Goal: Obtain resource: Obtain resource

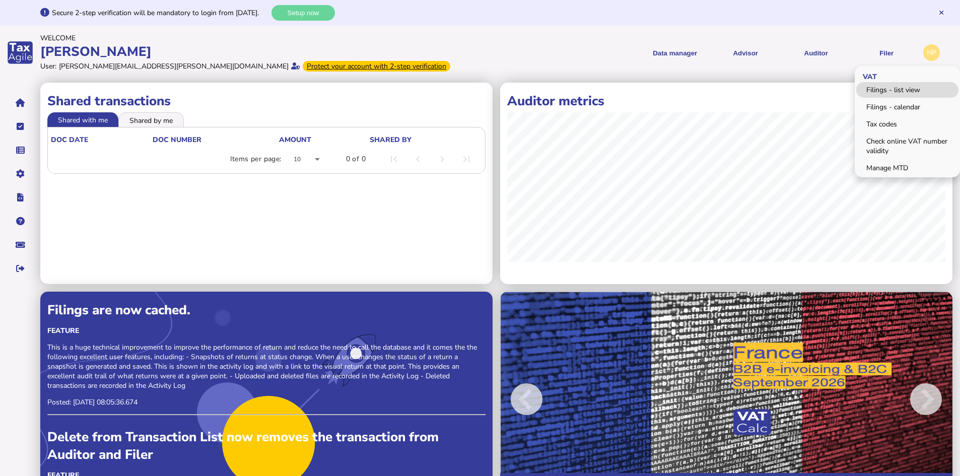
click at [900, 87] on link "Filings - list view" at bounding box center [908, 90] width 102 height 16
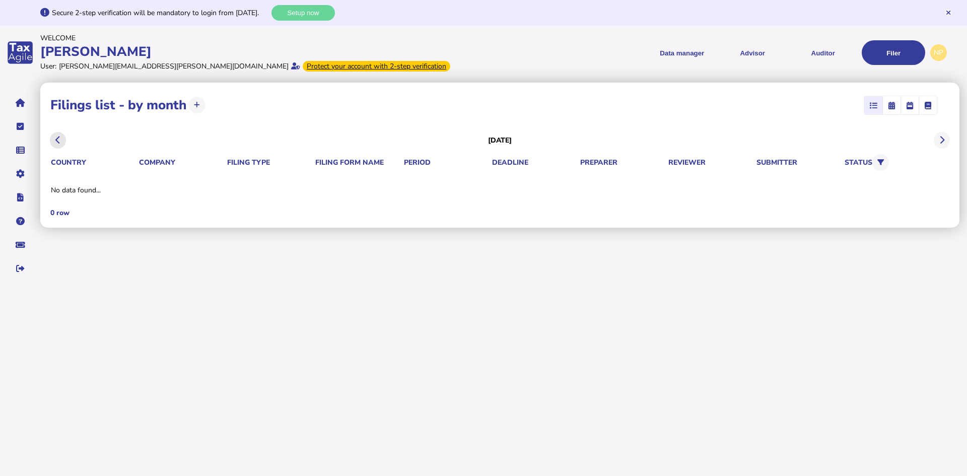
click at [57, 140] on icon at bounding box center [57, 140] width 5 height 1
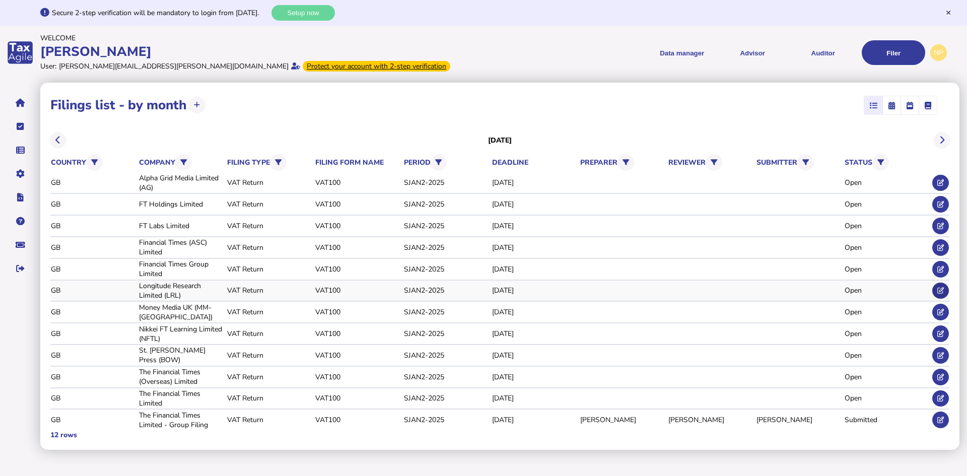
click at [942, 290] on icon at bounding box center [941, 290] width 7 height 7
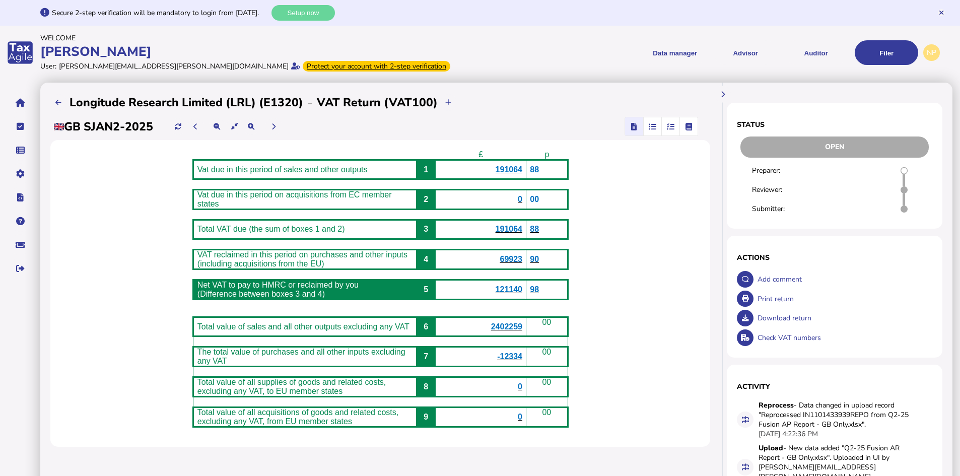
click at [523, 264] on span "69923" at bounding box center [511, 259] width 23 height 9
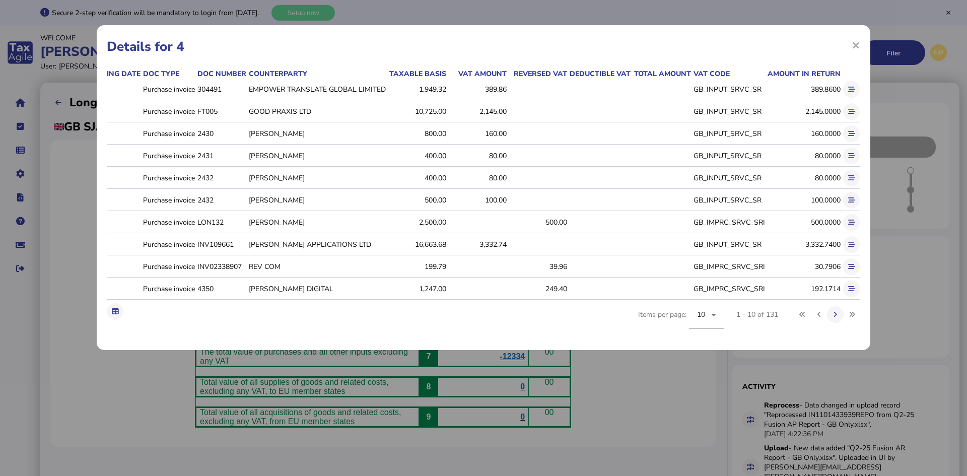
scroll to position [0, 68]
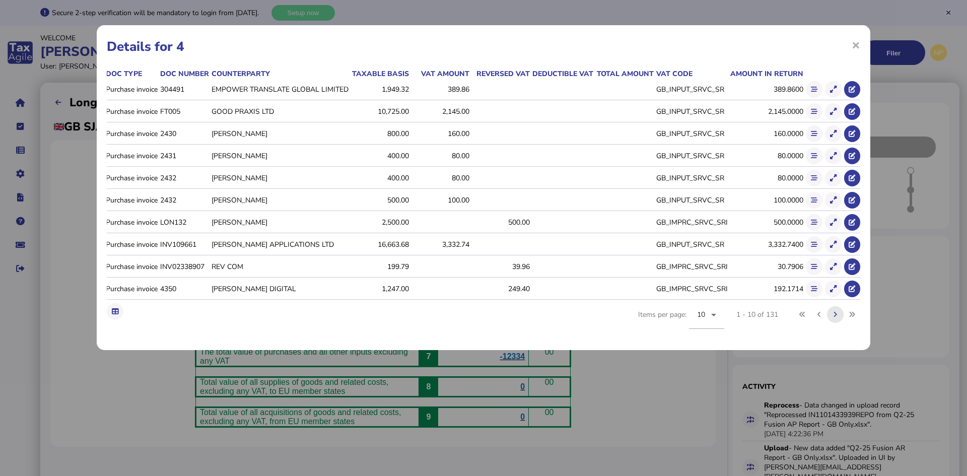
click at [836, 318] on icon at bounding box center [836, 314] width 4 height 7
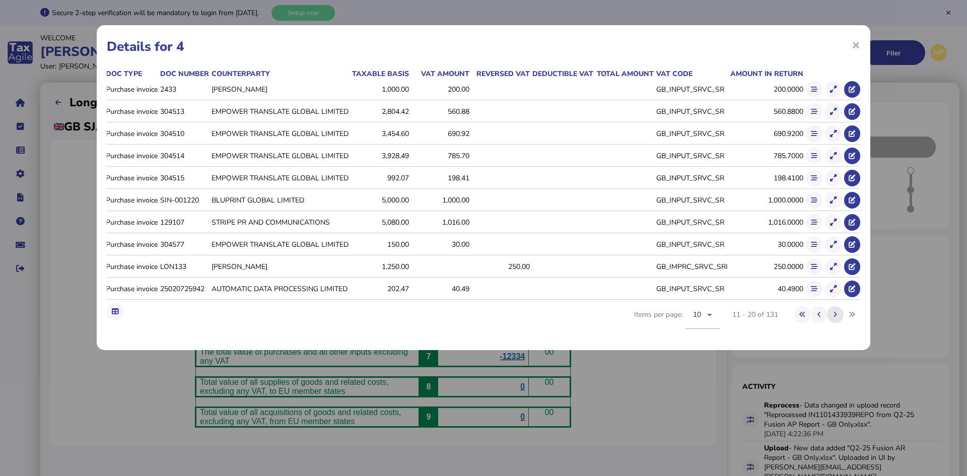
click at [835, 318] on icon at bounding box center [836, 314] width 4 height 7
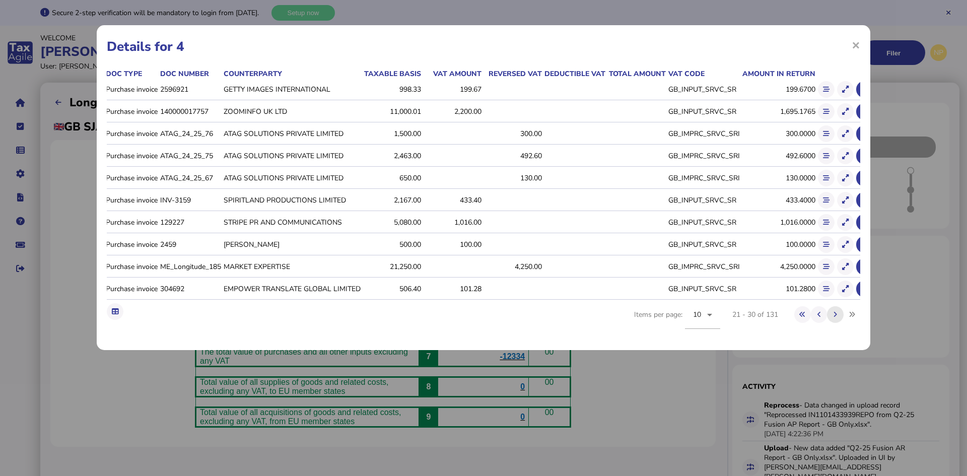
click at [834, 318] on icon at bounding box center [836, 314] width 4 height 7
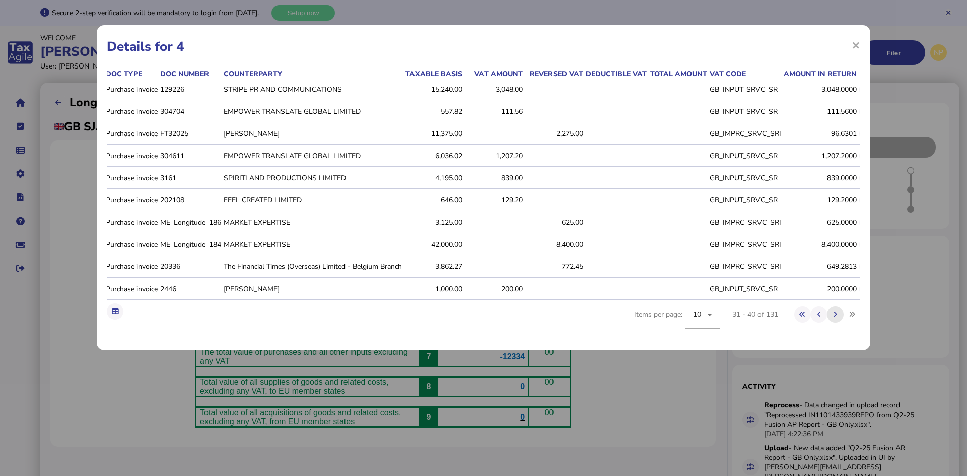
click at [834, 318] on button at bounding box center [835, 314] width 17 height 17
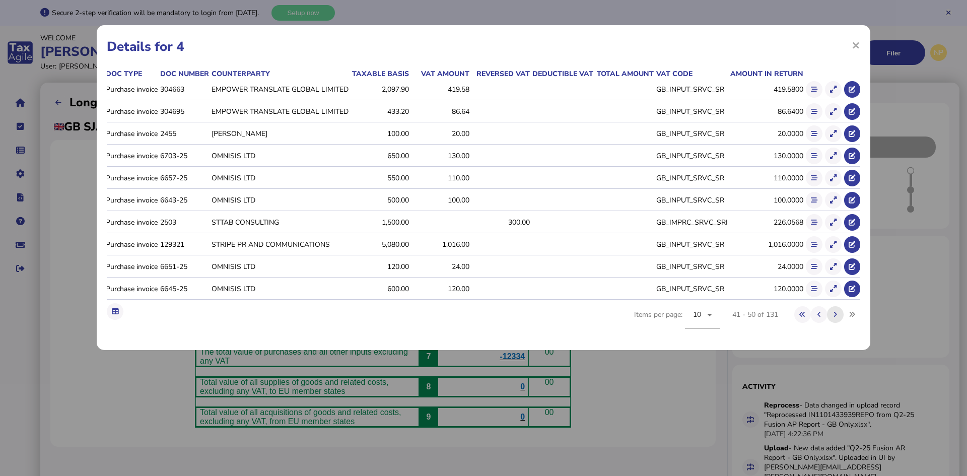
click at [833, 320] on button at bounding box center [835, 314] width 17 height 17
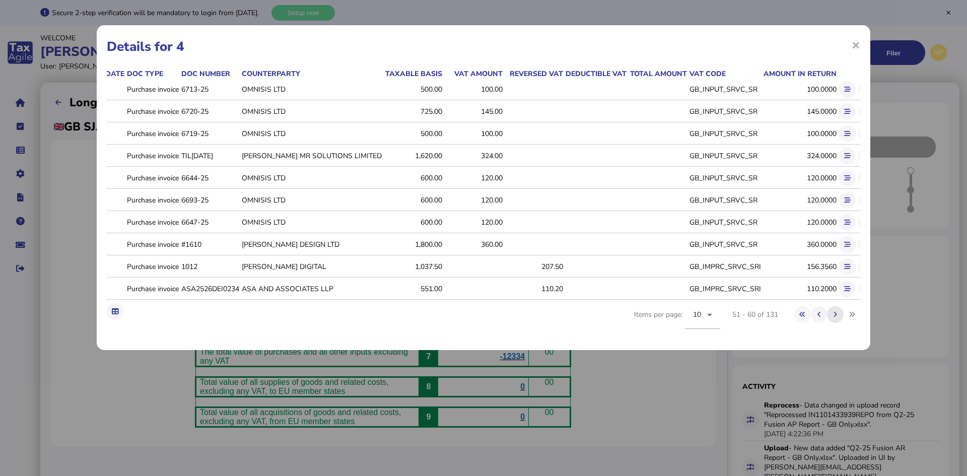
click at [837, 318] on icon at bounding box center [836, 314] width 4 height 7
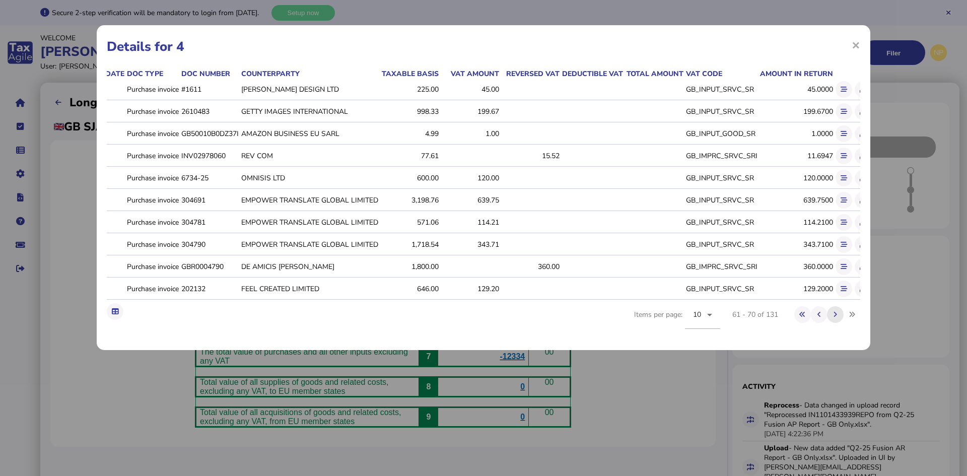
click at [835, 318] on icon at bounding box center [836, 314] width 4 height 7
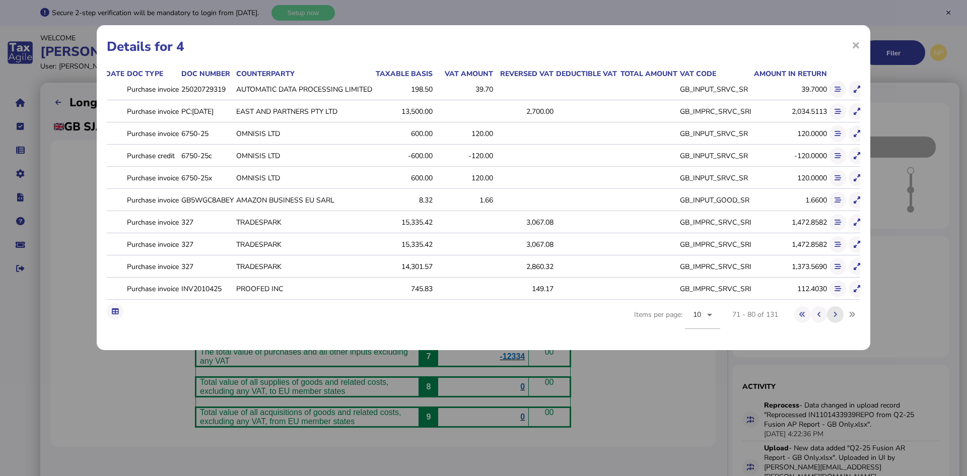
click at [836, 318] on icon at bounding box center [836, 314] width 4 height 7
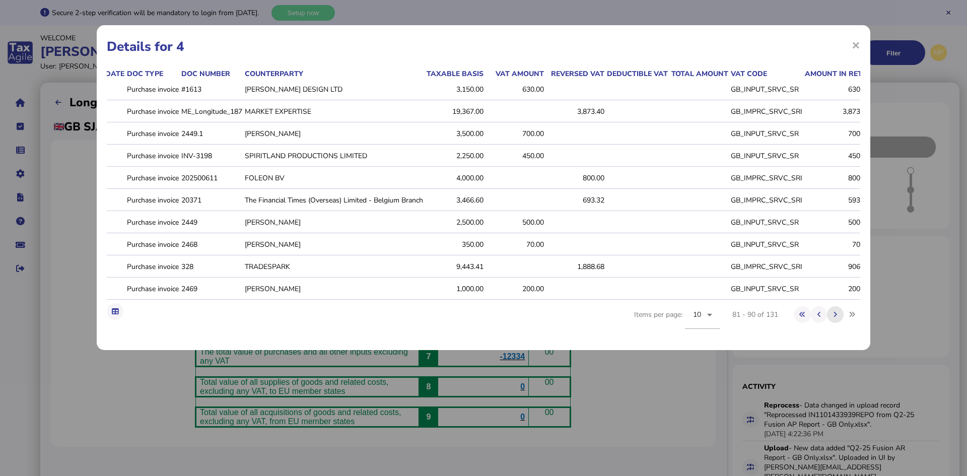
click at [838, 320] on button at bounding box center [835, 314] width 17 height 17
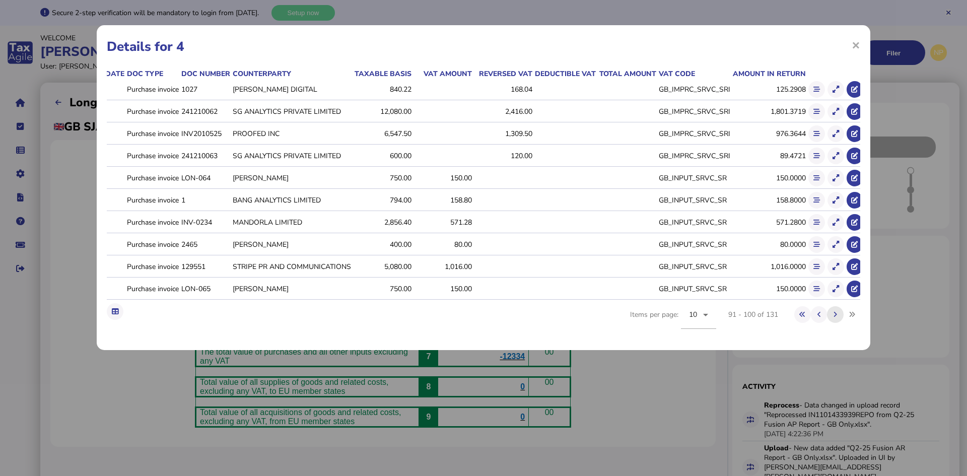
click at [835, 318] on icon at bounding box center [836, 314] width 4 height 7
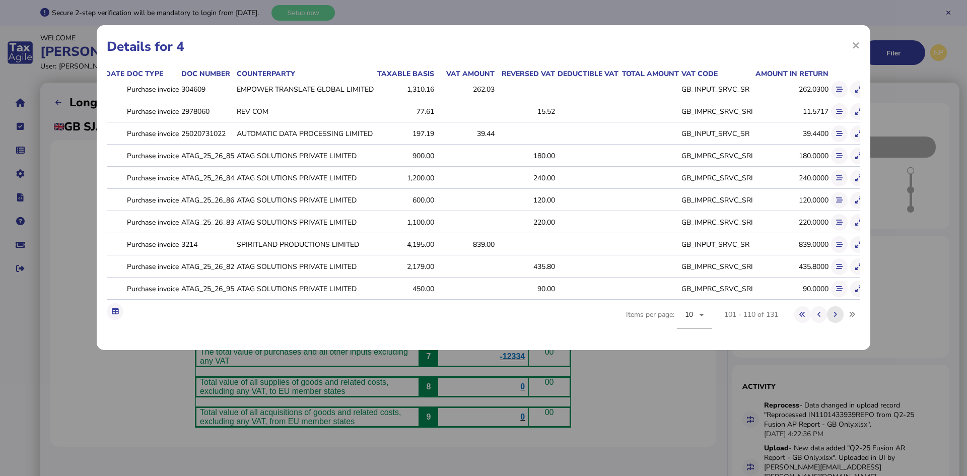
click at [836, 318] on icon at bounding box center [836, 314] width 4 height 7
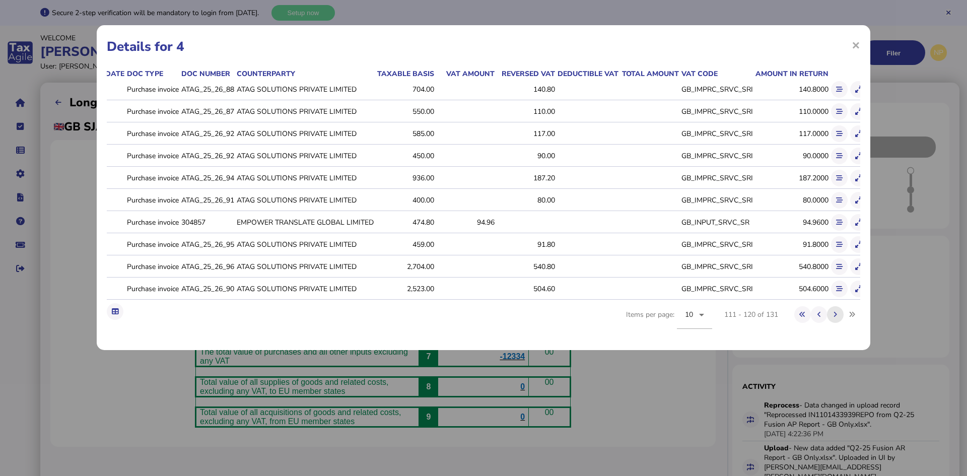
click at [834, 318] on icon at bounding box center [836, 314] width 4 height 7
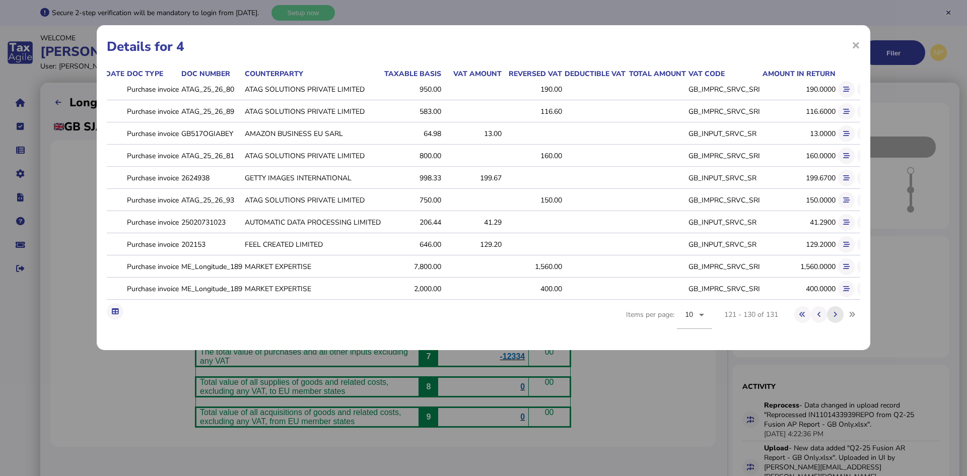
click at [836, 318] on icon at bounding box center [836, 314] width 4 height 7
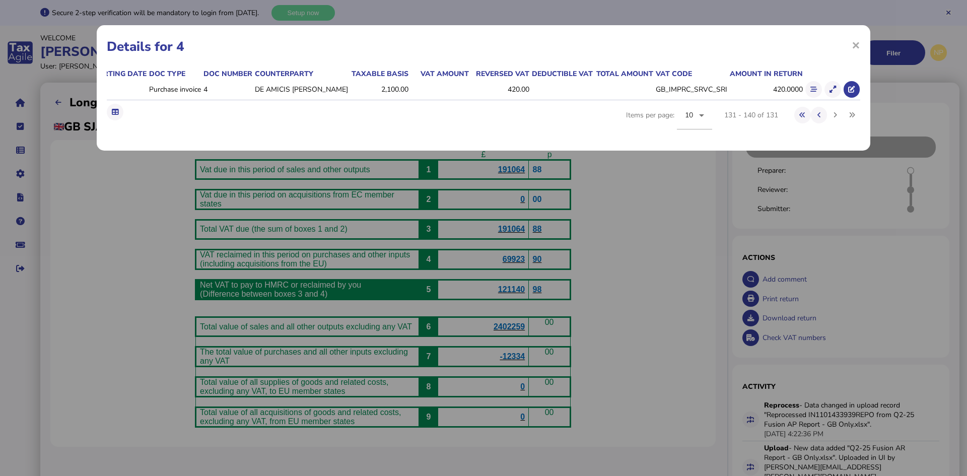
scroll to position [0, 0]
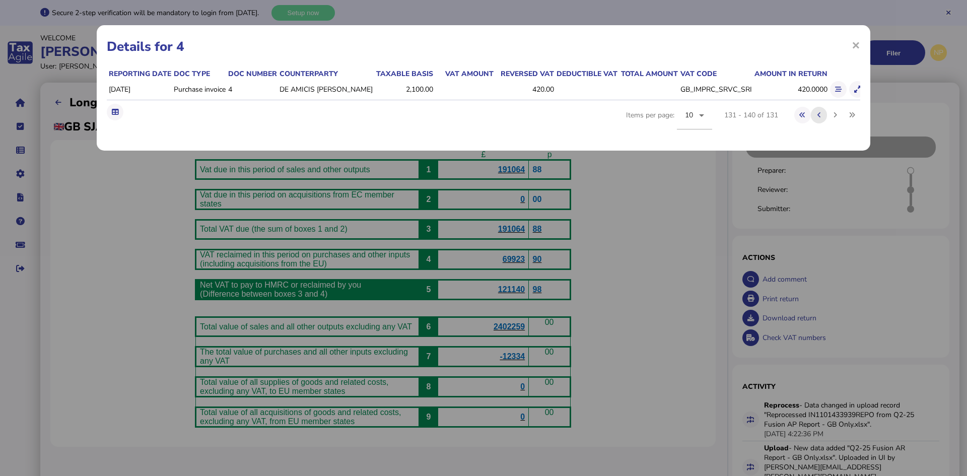
click at [818, 114] on icon at bounding box center [820, 115] width 4 height 7
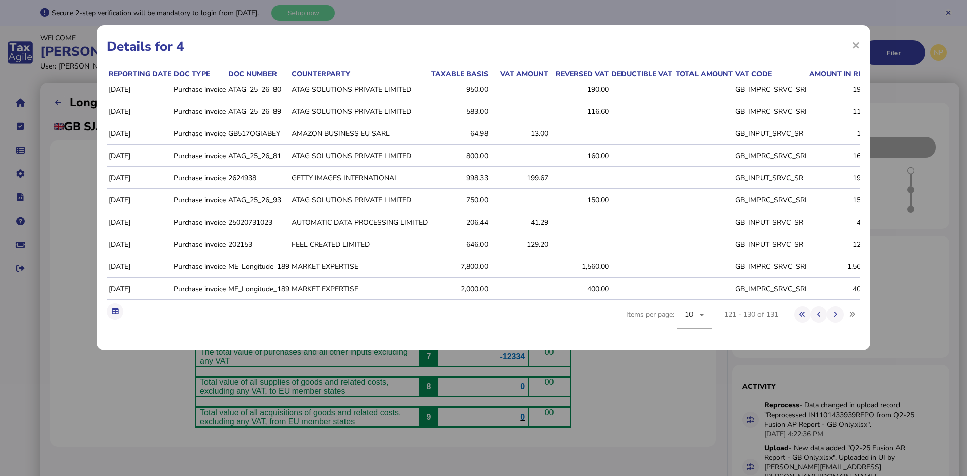
click at [818, 114] on div "116.6000" at bounding box center [846, 112] width 73 height 10
click at [819, 318] on icon at bounding box center [820, 314] width 4 height 7
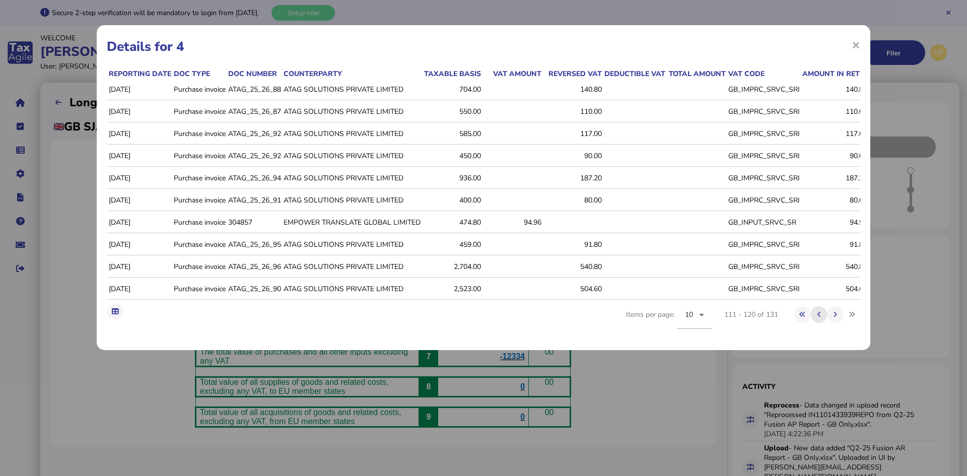
click at [820, 318] on icon at bounding box center [820, 314] width 4 height 7
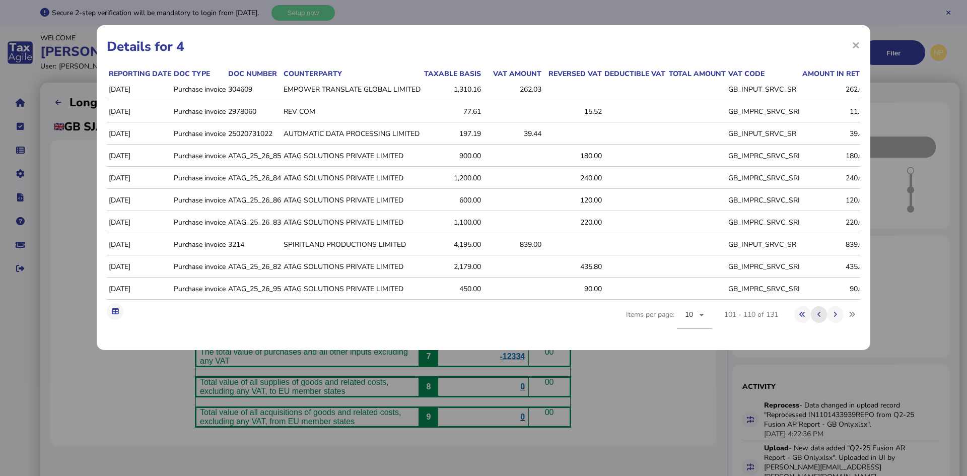
click at [821, 318] on icon at bounding box center [820, 314] width 4 height 7
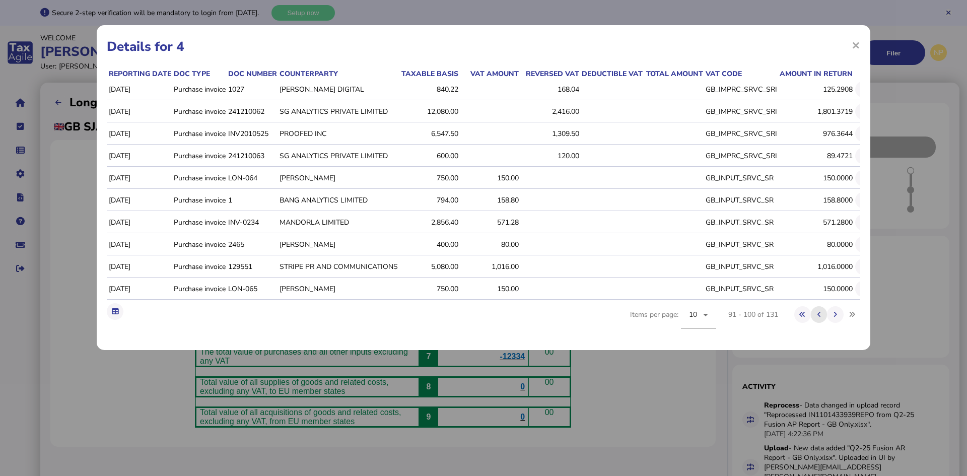
click at [821, 318] on icon at bounding box center [820, 314] width 4 height 7
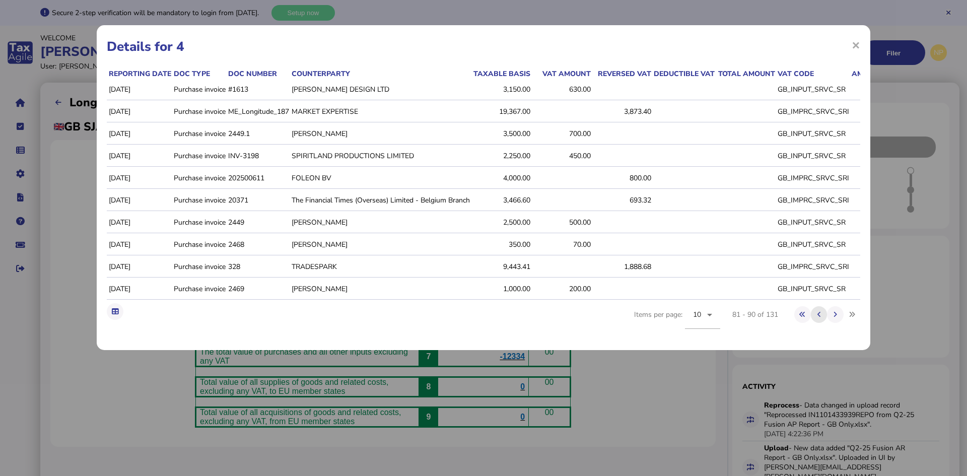
click at [821, 318] on icon at bounding box center [820, 314] width 4 height 7
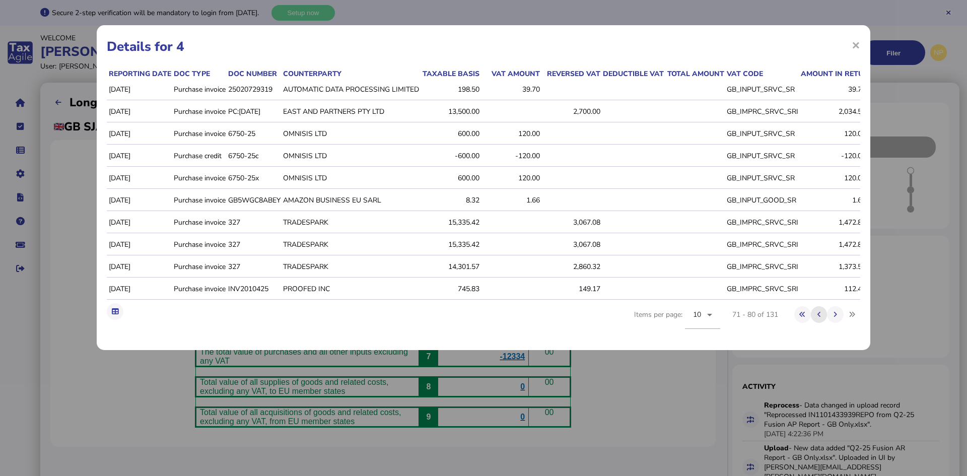
click at [821, 318] on icon at bounding box center [820, 314] width 4 height 7
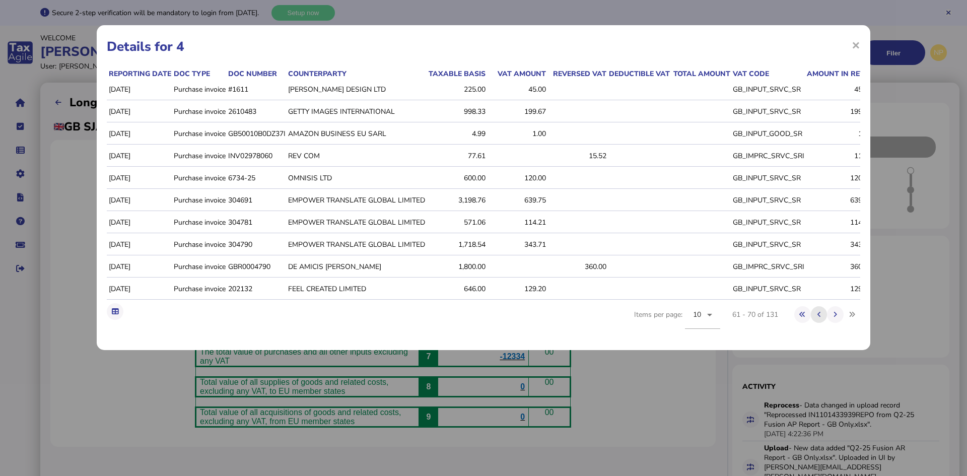
click at [821, 318] on icon at bounding box center [820, 314] width 4 height 7
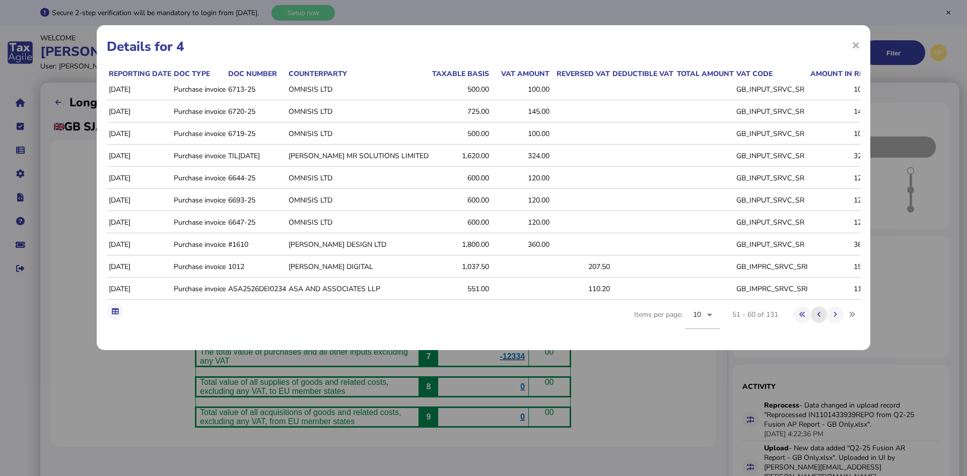
click at [821, 318] on icon at bounding box center [820, 314] width 4 height 7
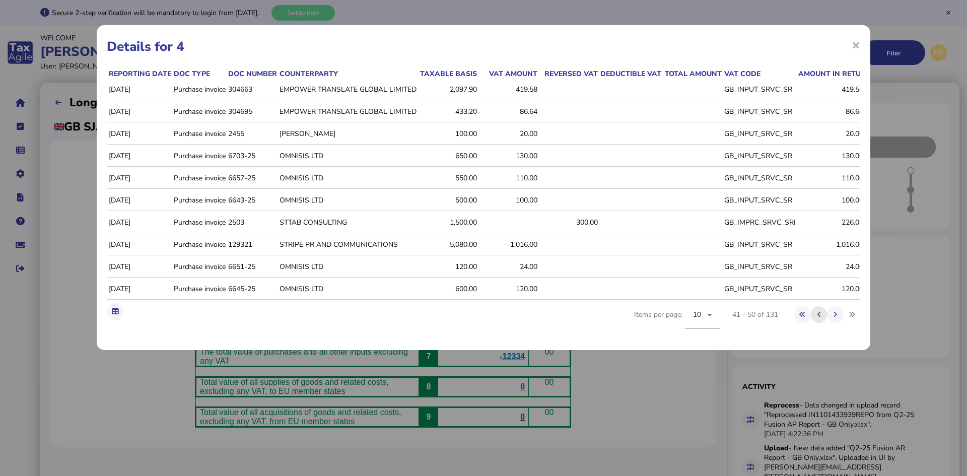
click at [820, 318] on icon at bounding box center [820, 314] width 4 height 7
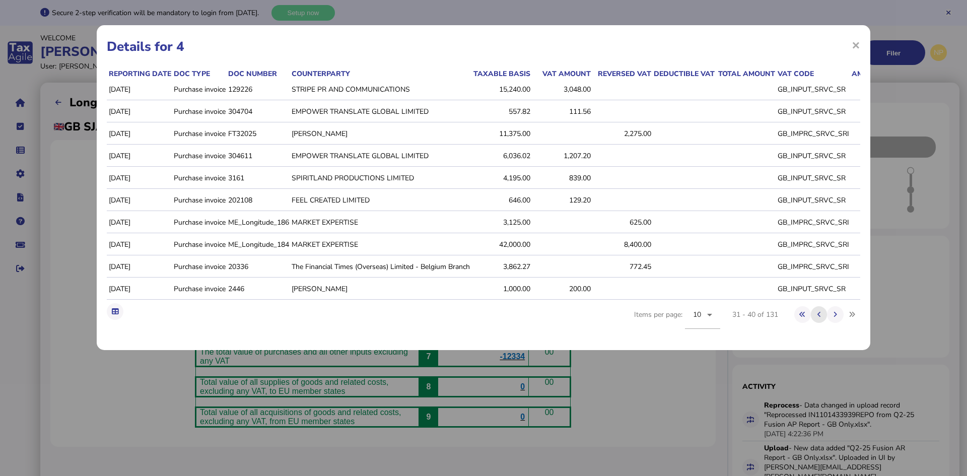
click at [819, 318] on icon at bounding box center [820, 314] width 4 height 7
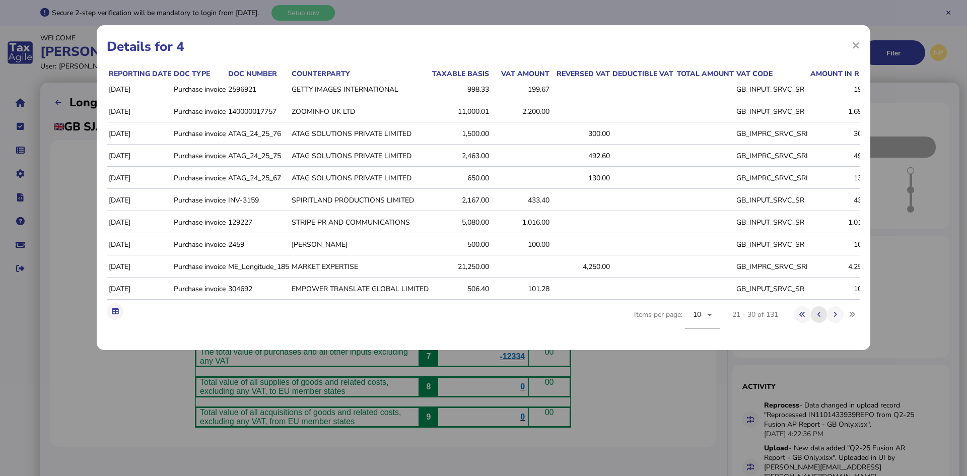
click at [819, 318] on icon at bounding box center [820, 314] width 4 height 7
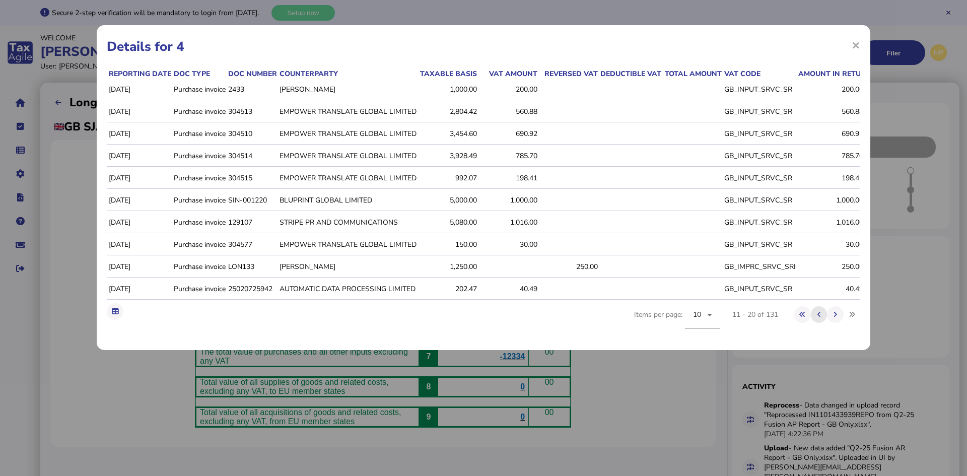
click at [819, 318] on icon at bounding box center [820, 314] width 4 height 7
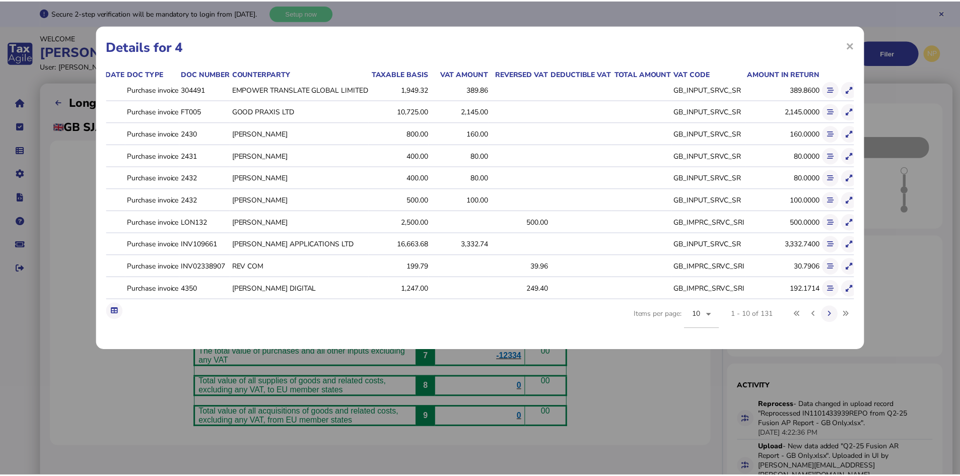
scroll to position [0, 68]
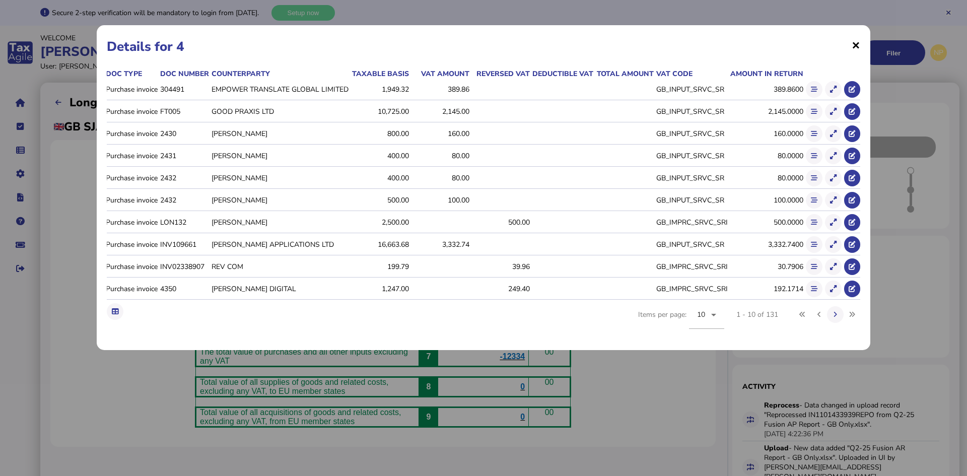
click at [860, 45] on span "×" at bounding box center [856, 44] width 9 height 19
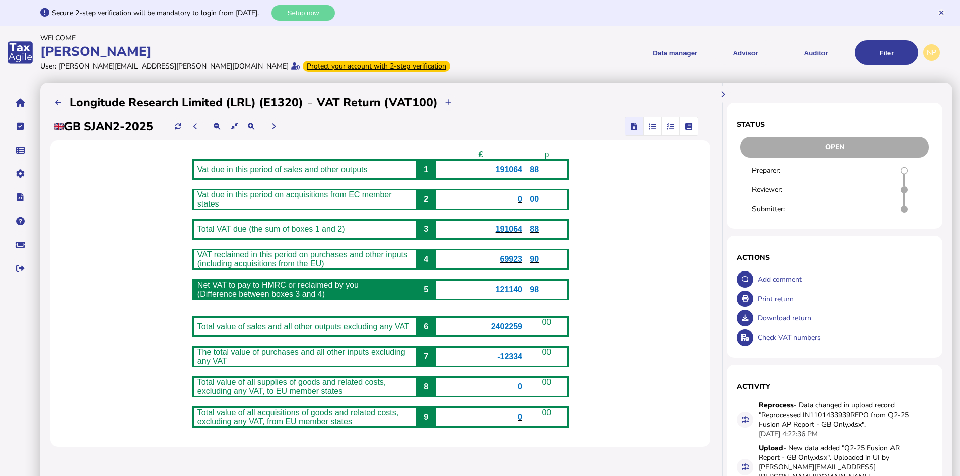
click at [669, 127] on icon "button" at bounding box center [671, 126] width 8 height 1
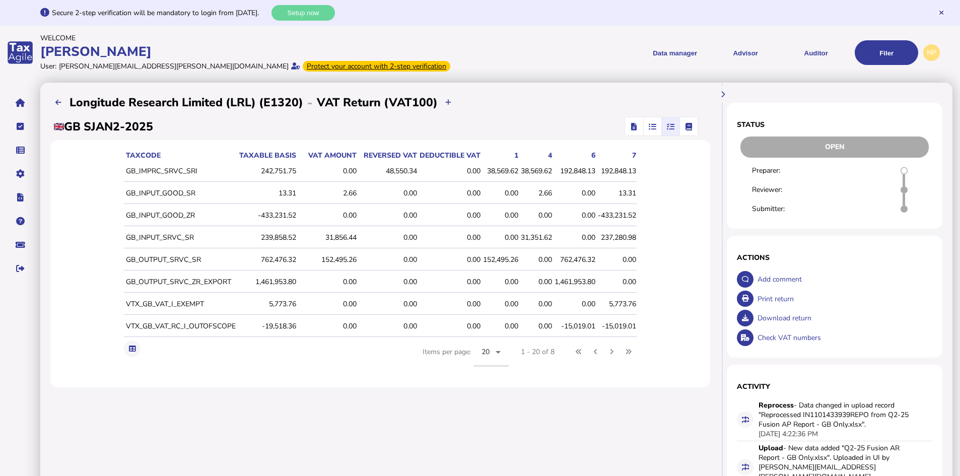
click at [539, 239] on div "31,351.62" at bounding box center [536, 238] width 31 height 10
click at [129, 347] on icon at bounding box center [132, 349] width 7 height 7
click at [653, 126] on icon "button" at bounding box center [653, 126] width 8 height 1
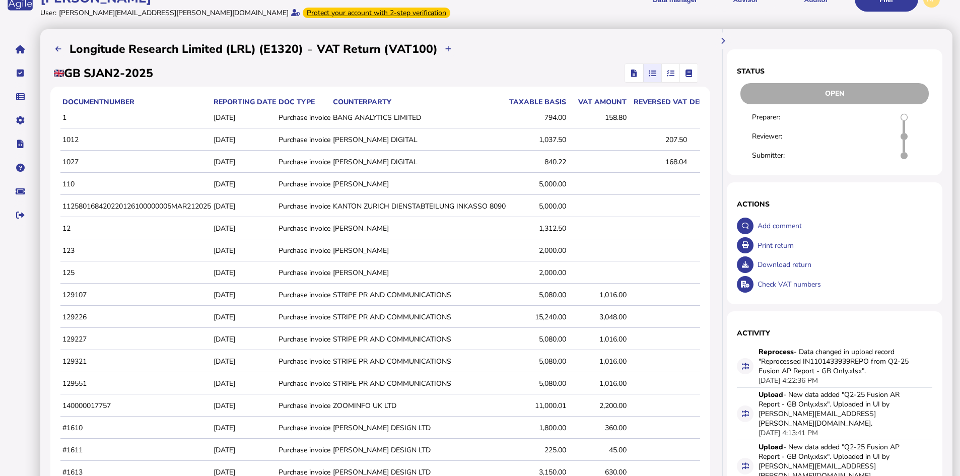
scroll to position [0, 0]
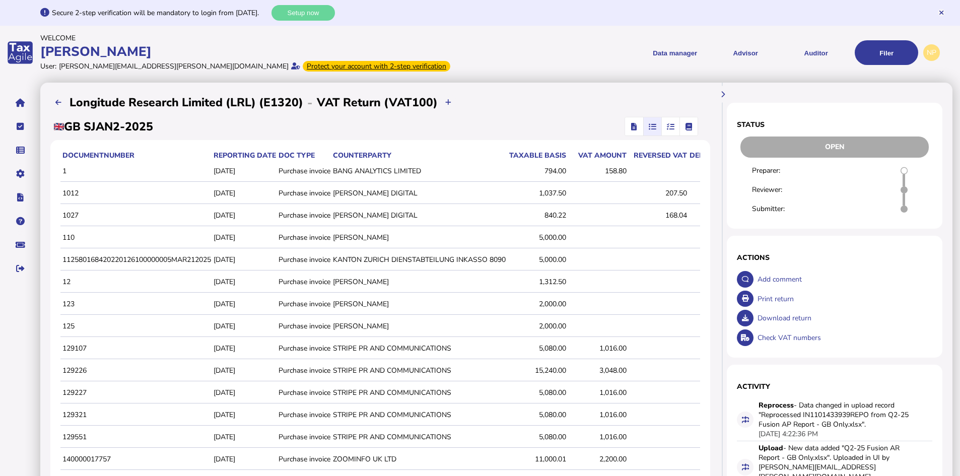
click at [632, 126] on icon "button" at bounding box center [635, 126] width 6 height 1
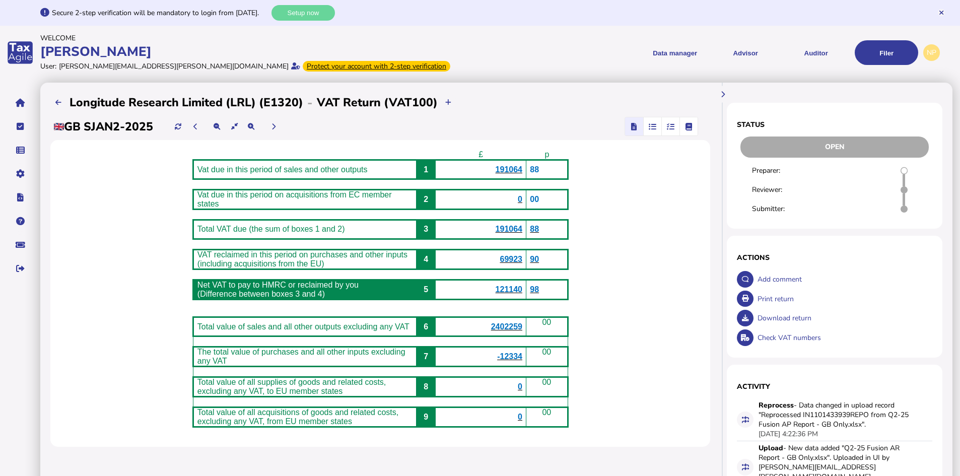
click at [518, 264] on span "69923" at bounding box center [511, 259] width 23 height 9
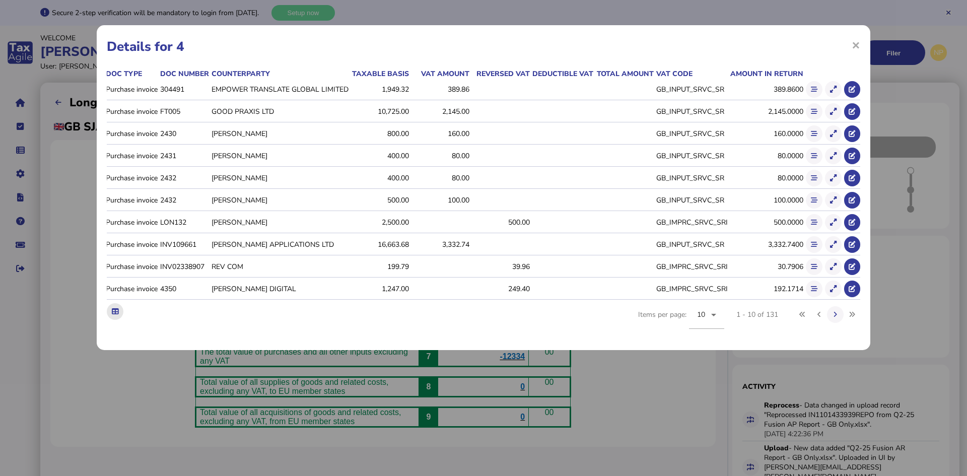
click at [114, 315] on icon at bounding box center [115, 311] width 7 height 7
click at [857, 45] on span "×" at bounding box center [856, 44] width 9 height 19
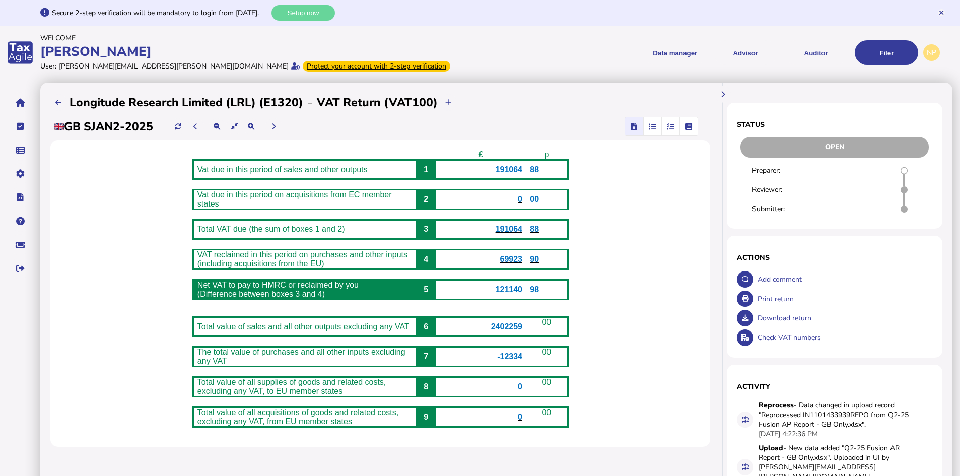
click at [672, 126] on icon "button" at bounding box center [671, 126] width 8 height 1
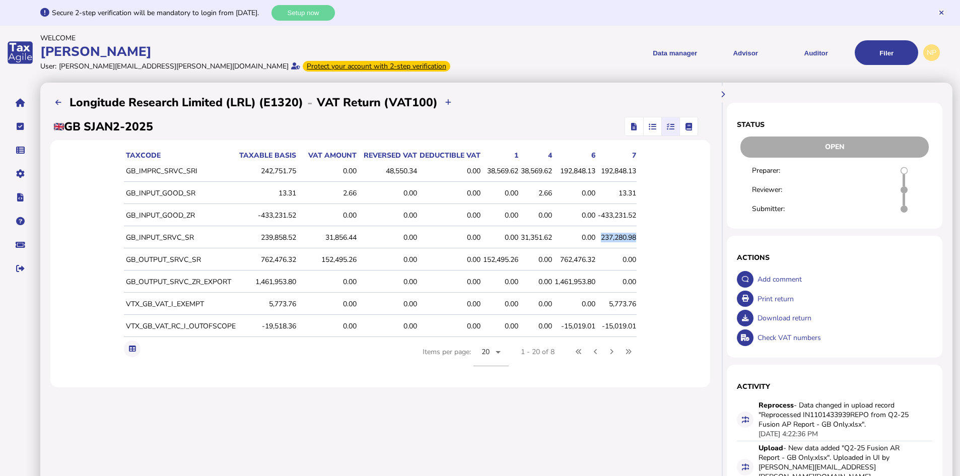
drag, startPoint x: 640, startPoint y: 236, endPoint x: 604, endPoint y: 238, distance: 35.8
click at [604, 238] on div "237,280.98" at bounding box center [617, 238] width 38 height 10
copy div "237,280.98"
drag, startPoint x: 640, startPoint y: 192, endPoint x: 621, endPoint y: 192, distance: 19.7
click at [621, 192] on div "13.31" at bounding box center [617, 193] width 38 height 10
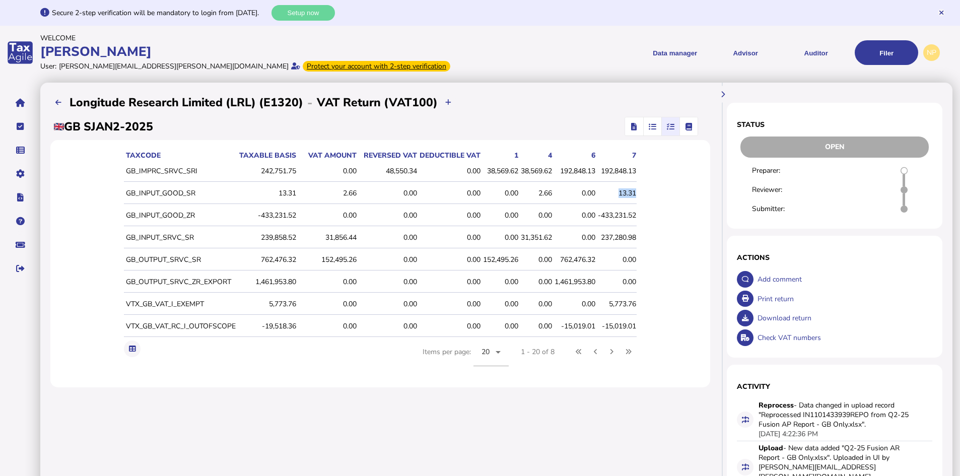
copy div "13.31"
drag, startPoint x: 552, startPoint y: 171, endPoint x: 522, endPoint y: 175, distance: 31.1
click at [522, 175] on div "38,569.62" at bounding box center [536, 171] width 31 height 10
copy div "38,569.62"
click at [521, 262] on div "0.00" at bounding box center [536, 260] width 31 height 10
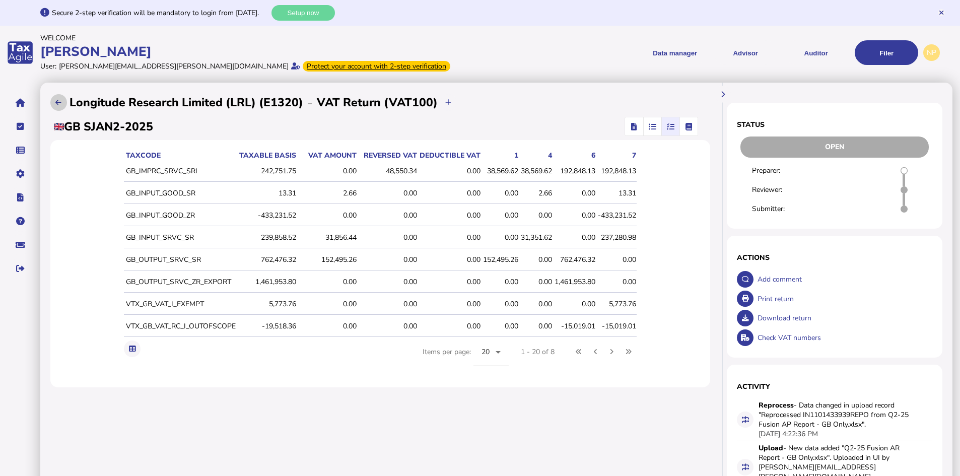
click at [56, 100] on icon at bounding box center [58, 102] width 6 height 7
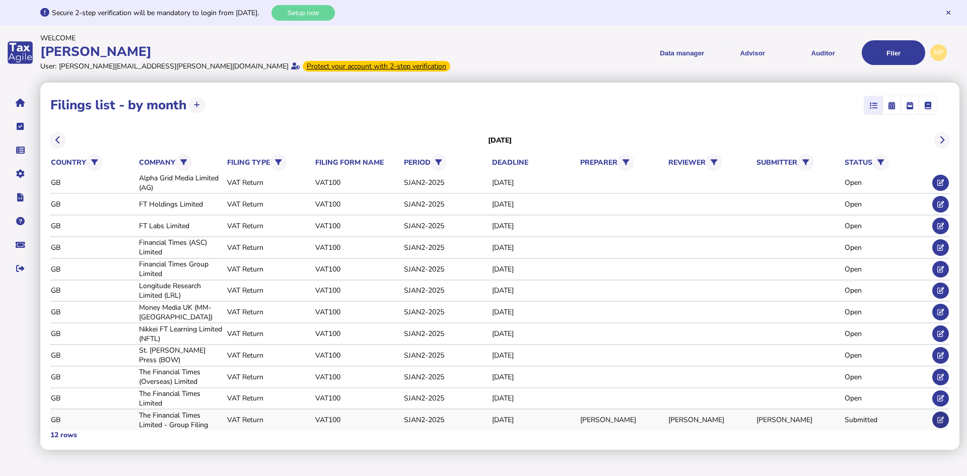
click at [940, 418] on icon at bounding box center [941, 420] width 7 height 7
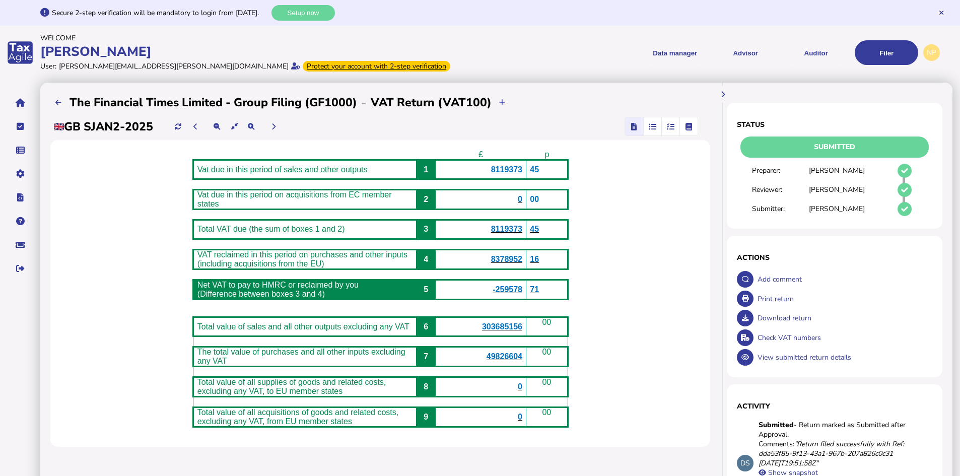
click at [512, 331] on span "303685156" at bounding box center [502, 326] width 40 height 9
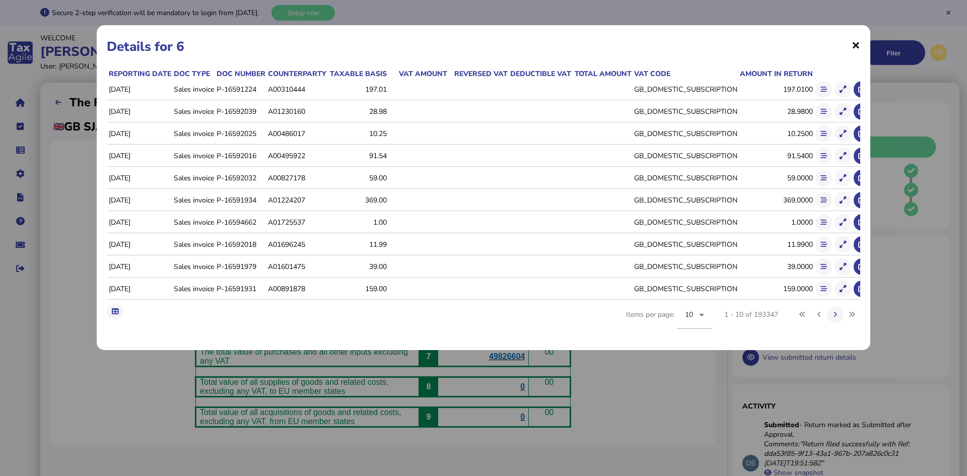
click at [856, 46] on span "×" at bounding box center [856, 44] width 9 height 19
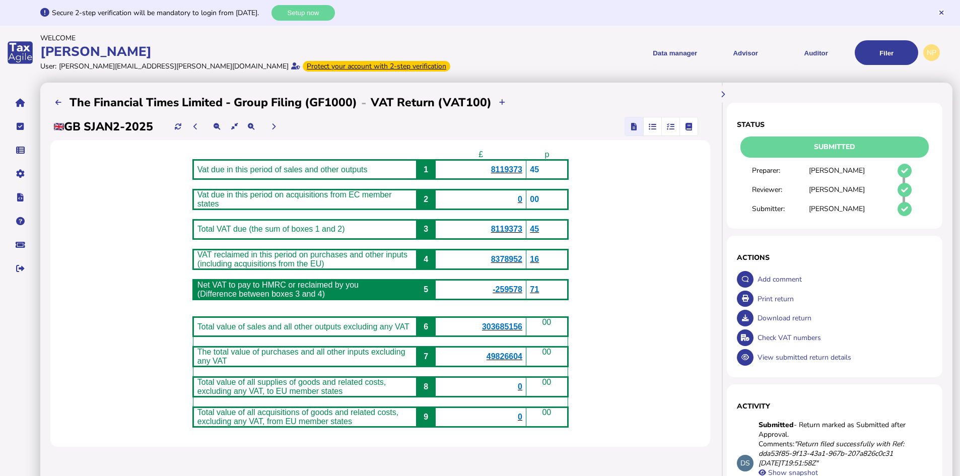
click at [674, 127] on icon "button" at bounding box center [671, 126] width 8 height 1
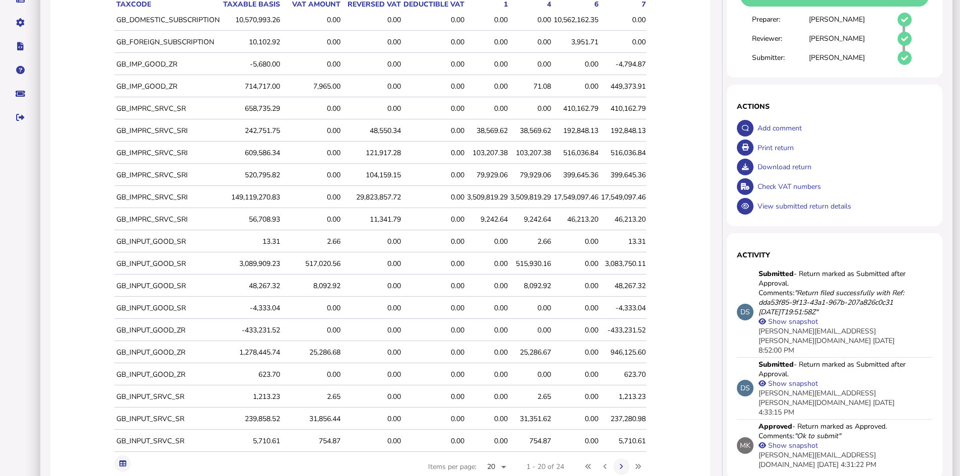
scroll to position [198, 0]
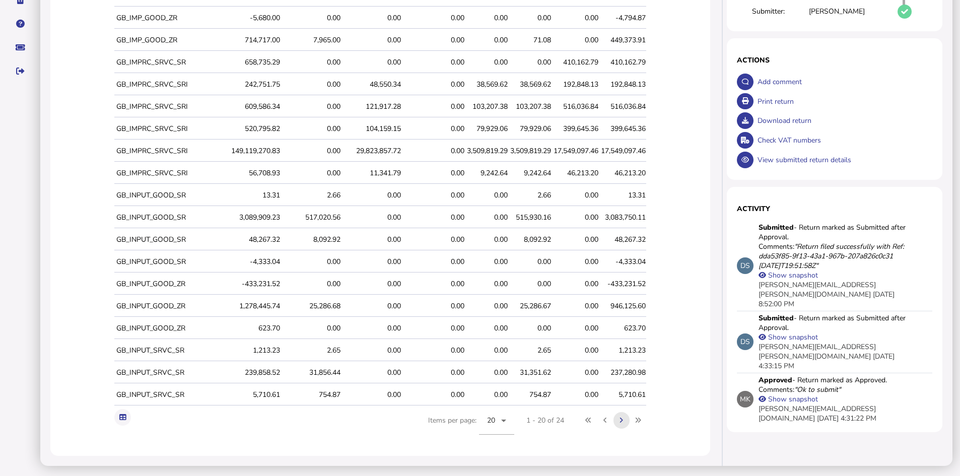
click at [623, 420] on icon at bounding box center [622, 420] width 4 height 7
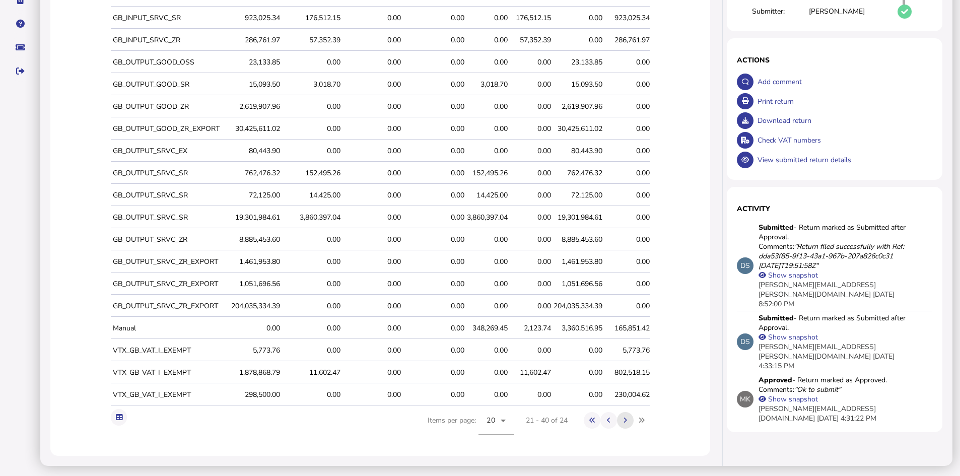
click at [627, 420] on icon at bounding box center [626, 420] width 4 height 7
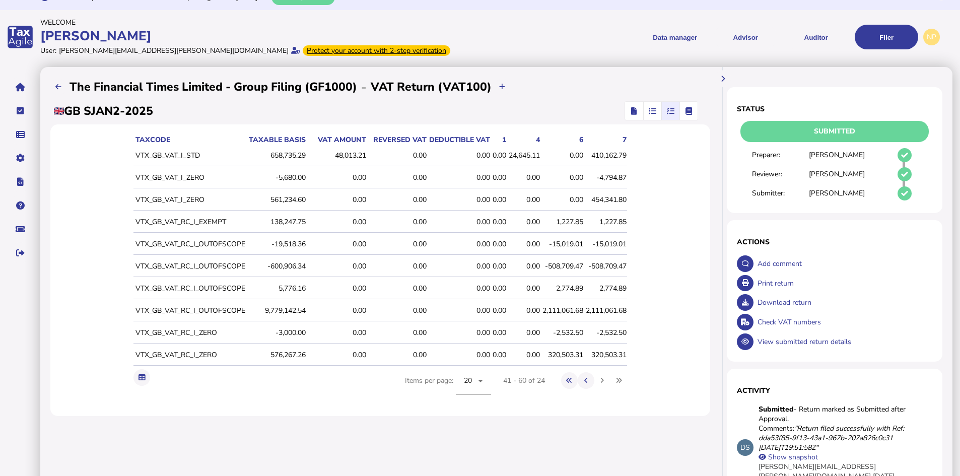
scroll to position [0, 0]
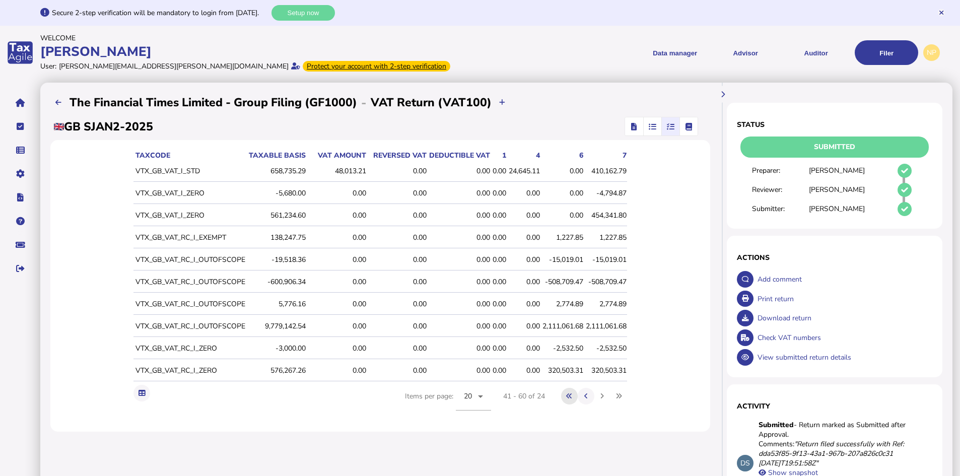
click at [572, 394] on icon at bounding box center [569, 396] width 6 height 7
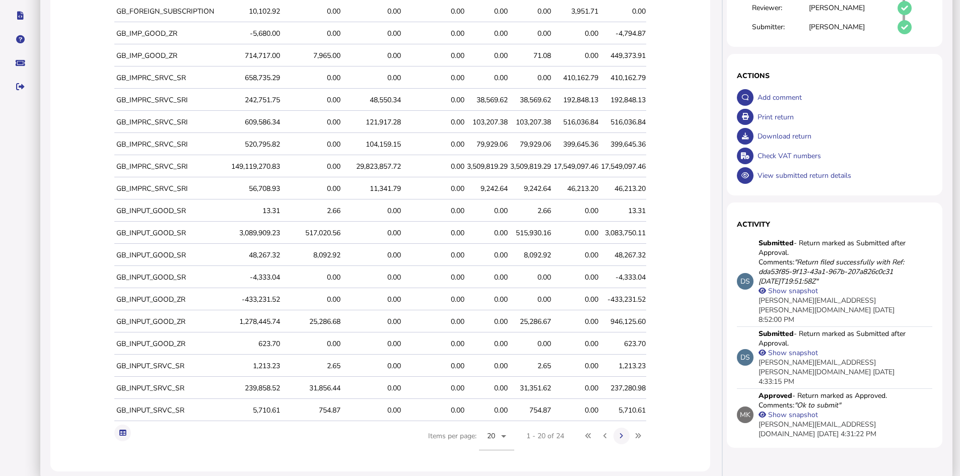
scroll to position [198, 0]
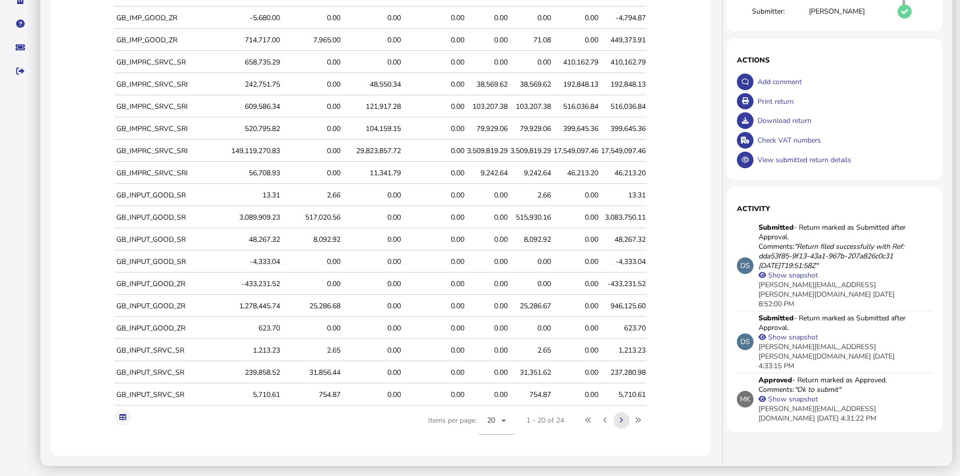
click at [623, 420] on icon at bounding box center [622, 420] width 4 height 7
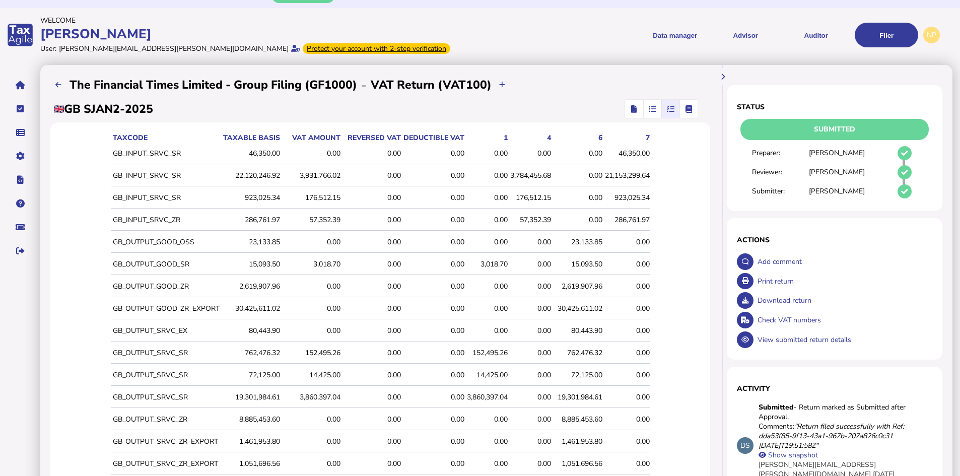
scroll to position [0, 0]
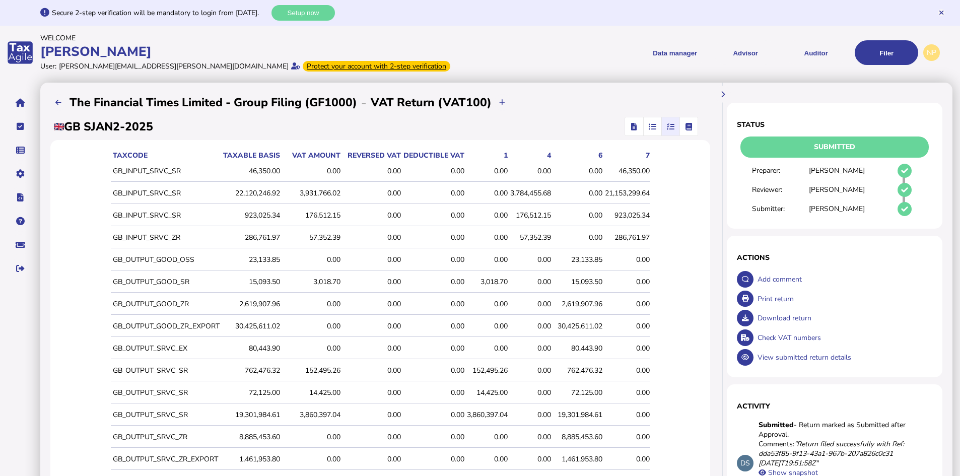
click at [634, 126] on icon "button" at bounding box center [635, 126] width 6 height 1
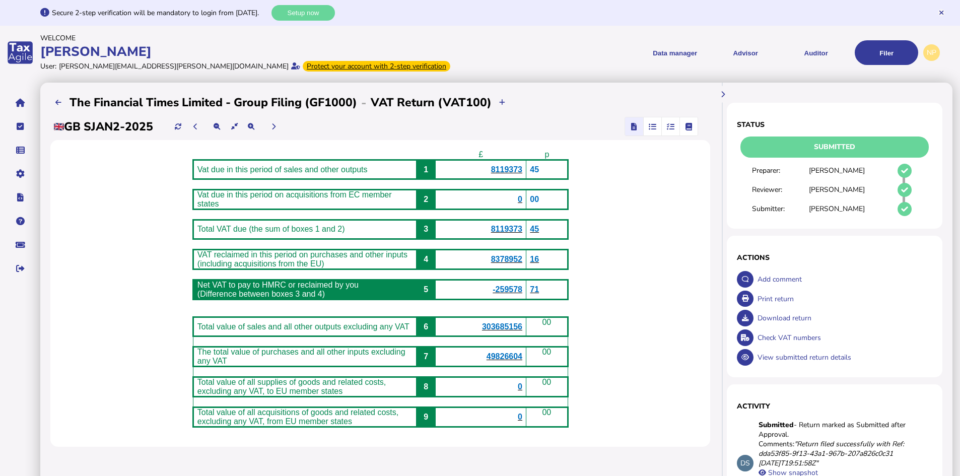
click at [517, 331] on span "303685156" at bounding box center [502, 326] width 40 height 9
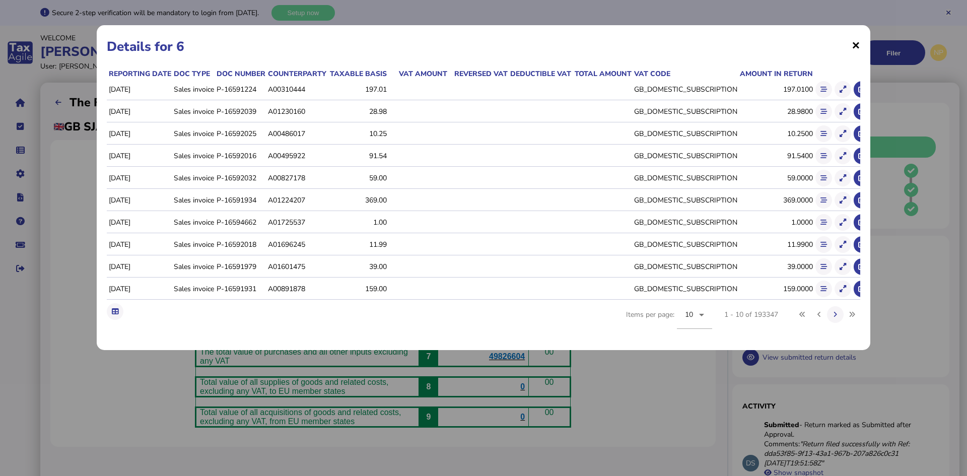
click at [856, 47] on span "×" at bounding box center [856, 44] width 9 height 19
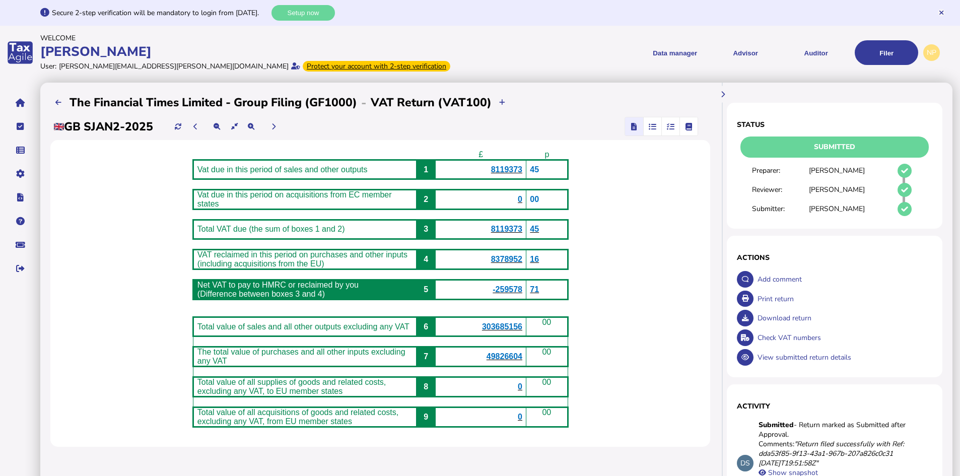
click at [673, 126] on icon "button" at bounding box center [671, 126] width 8 height 1
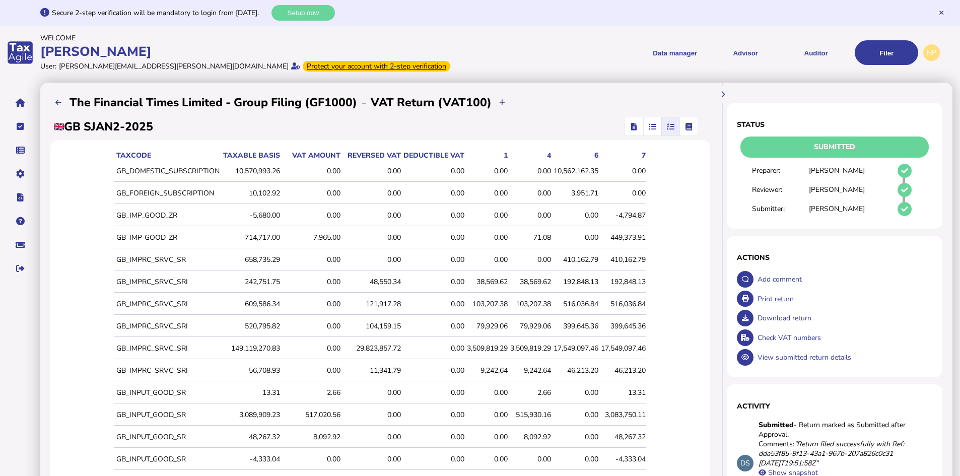
click at [599, 170] on div "10,562,162.35" at bounding box center [576, 171] width 45 height 10
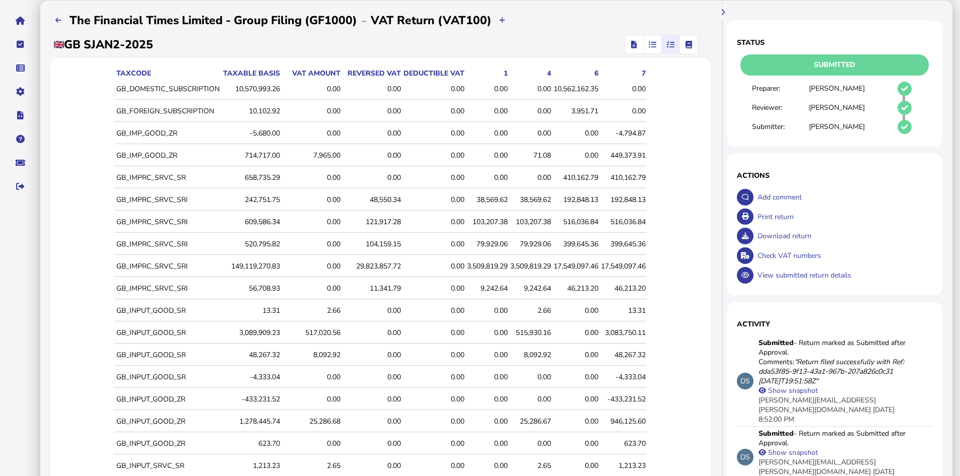
scroll to position [198, 0]
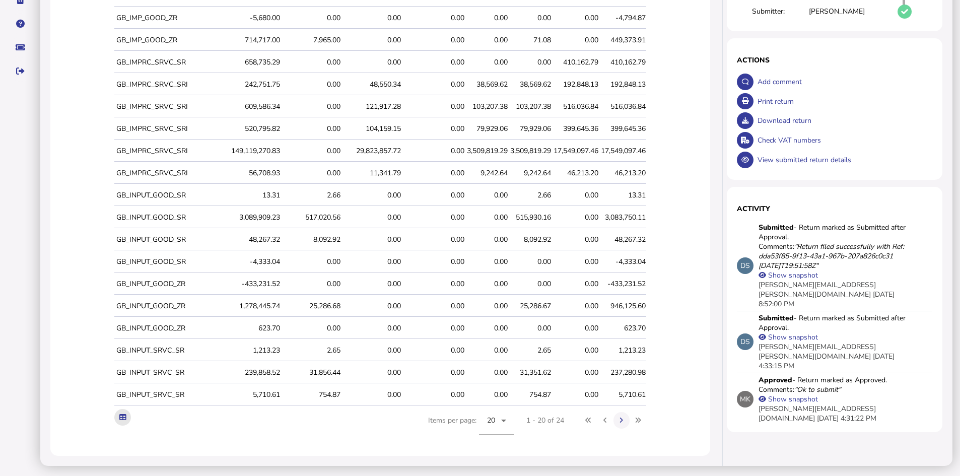
click at [119, 417] on icon at bounding box center [122, 417] width 7 height 7
click at [623, 418] on icon at bounding box center [622, 420] width 4 height 7
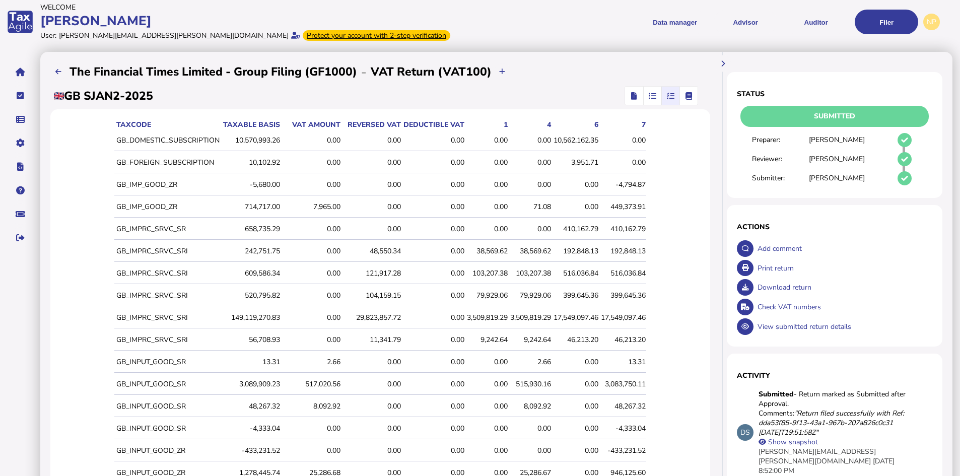
scroll to position [0, 0]
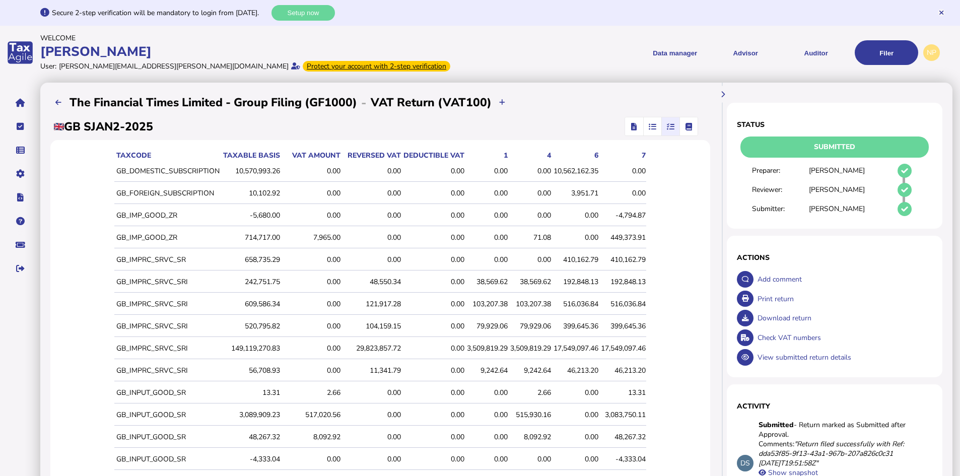
click at [633, 126] on icon "button" at bounding box center [635, 126] width 6 height 1
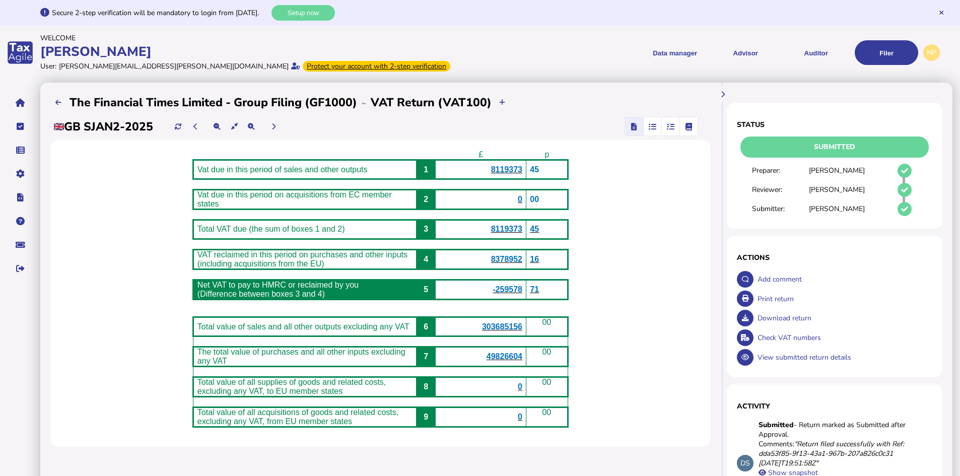
click at [673, 126] on icon "button" at bounding box center [671, 126] width 8 height 1
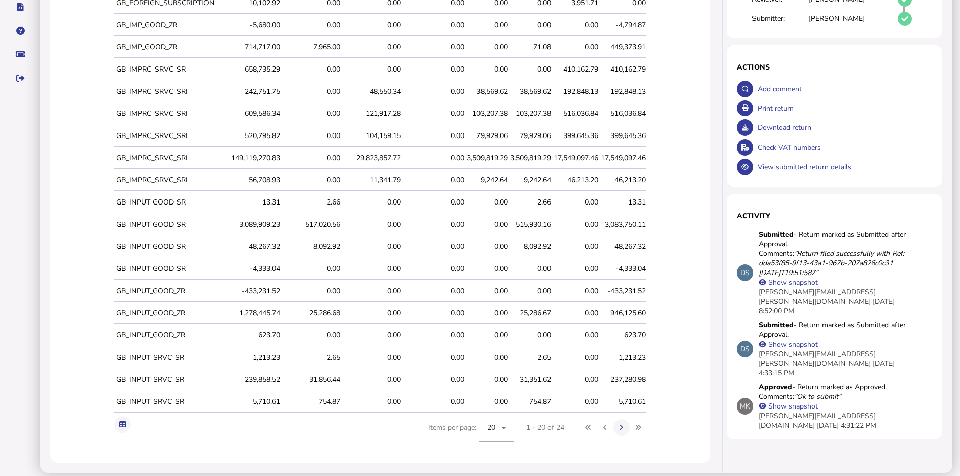
scroll to position [198, 0]
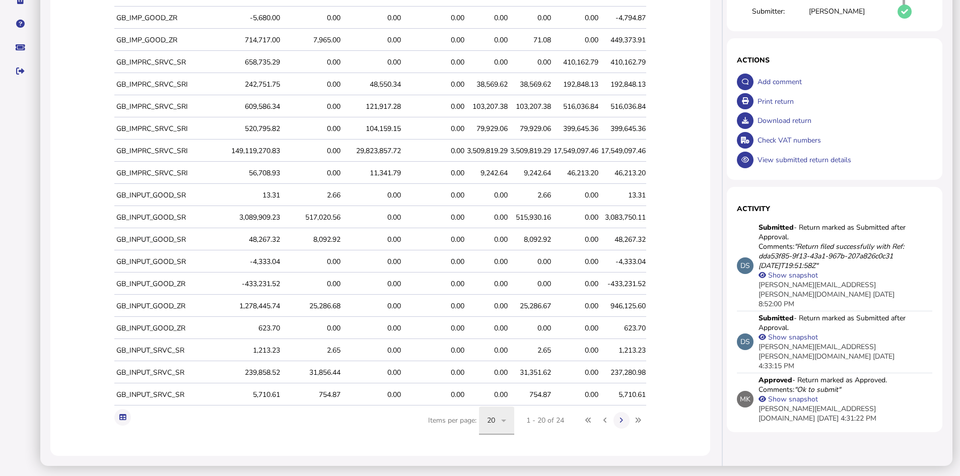
click at [509, 418] on icon at bounding box center [504, 421] width 12 height 12
click at [496, 389] on span "100" at bounding box center [498, 390] width 13 height 12
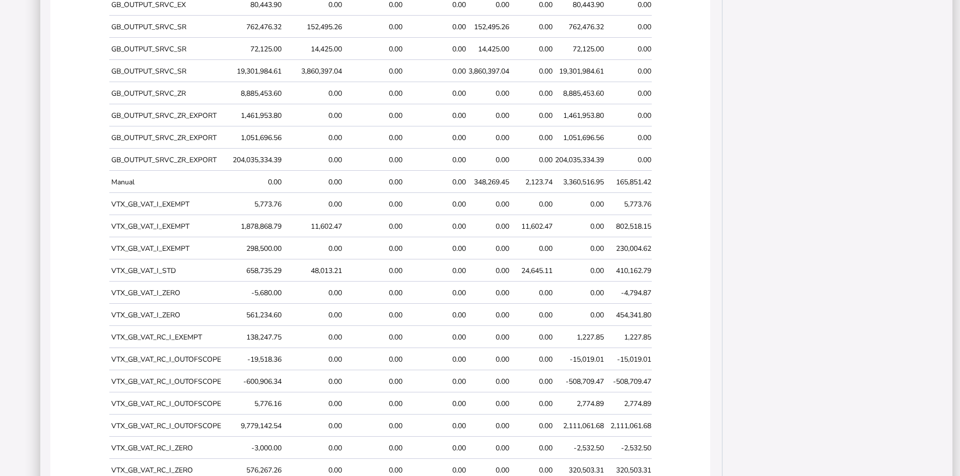
scroll to position [863, 0]
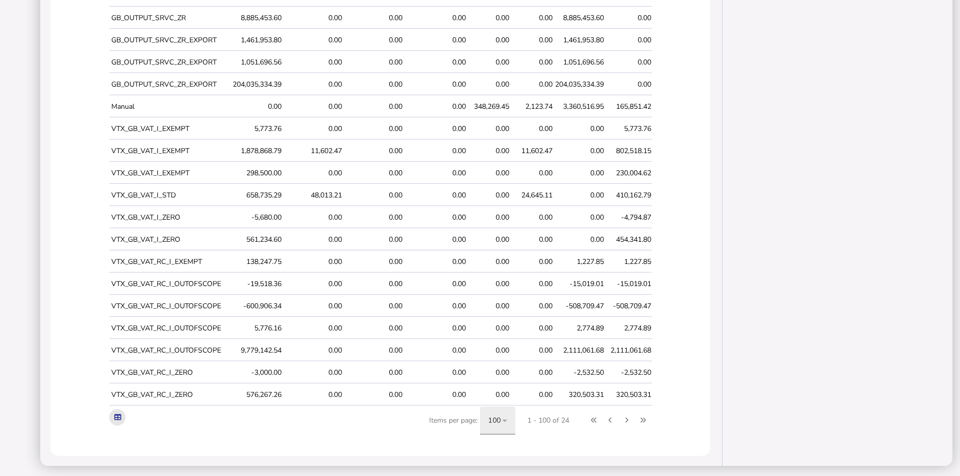
click at [114, 416] on icon at bounding box center [117, 417] width 7 height 7
click at [114, 415] on icon at bounding box center [117, 417] width 7 height 7
click at [514, 419] on icon at bounding box center [509, 421] width 12 height 12
click at [519, 421] on div at bounding box center [480, 238] width 960 height 476
click at [569, 420] on div "1 - 24 of 24" at bounding box center [551, 421] width 38 height 10
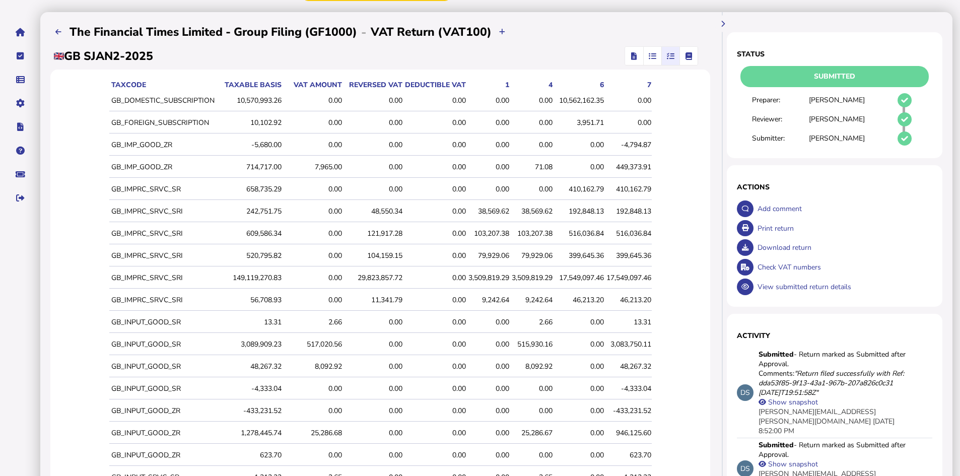
scroll to position [0, 0]
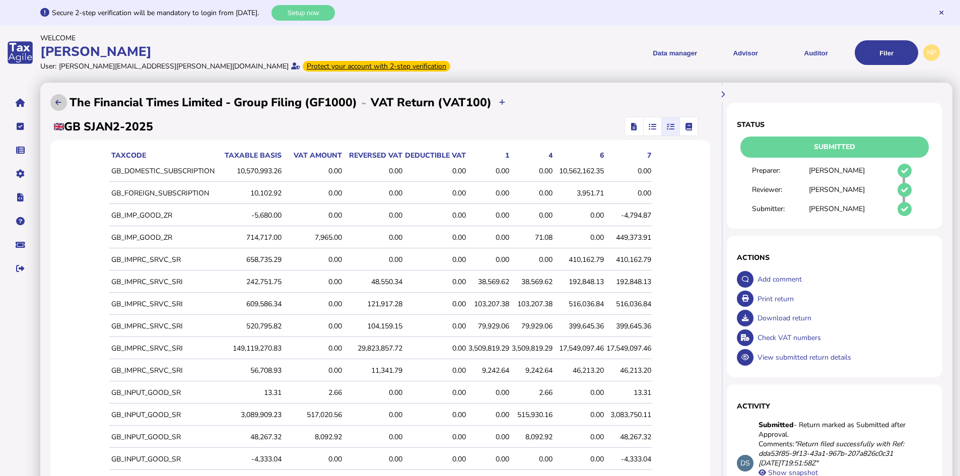
click at [60, 98] on button at bounding box center [58, 102] width 17 height 17
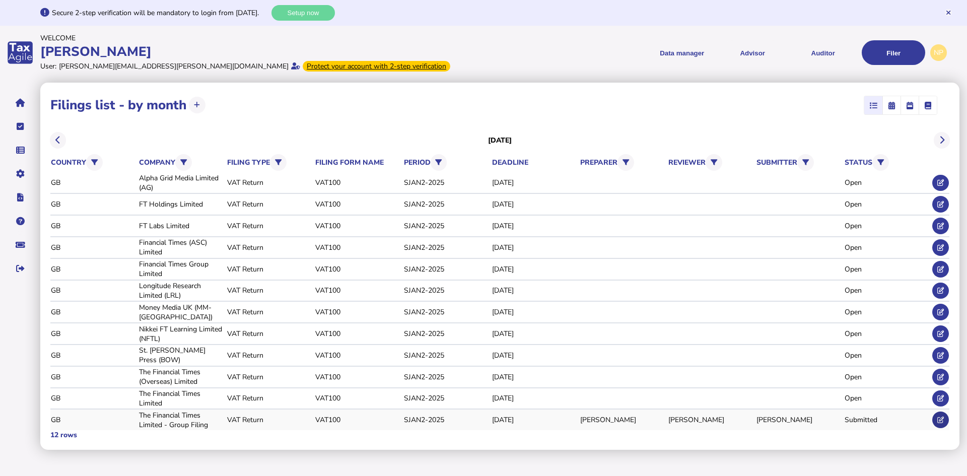
click at [938, 421] on icon at bounding box center [941, 420] width 7 height 7
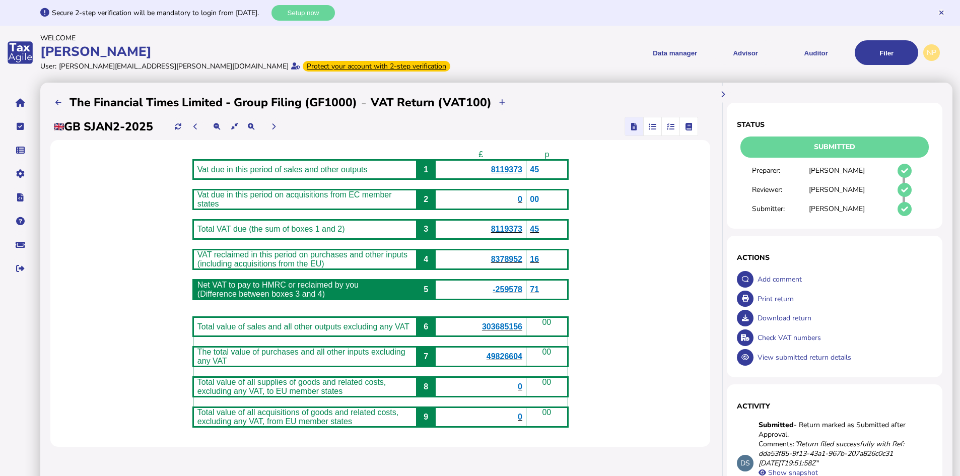
click at [670, 126] on icon "button" at bounding box center [671, 126] width 8 height 1
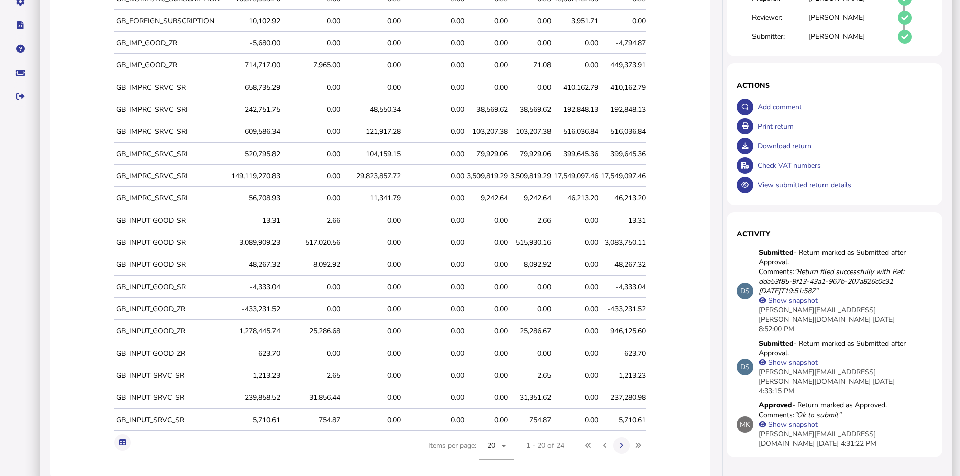
scroll to position [198, 0]
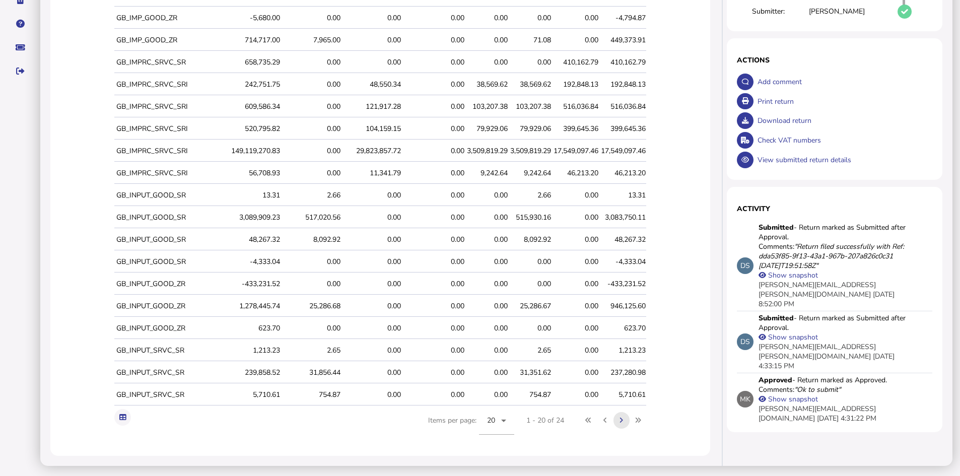
click at [623, 418] on icon at bounding box center [622, 420] width 4 height 7
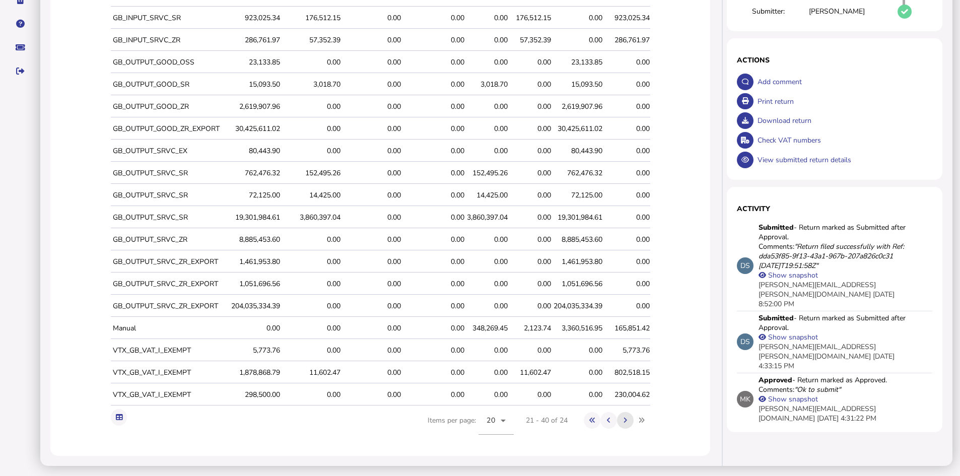
click at [627, 418] on icon at bounding box center [626, 420] width 4 height 7
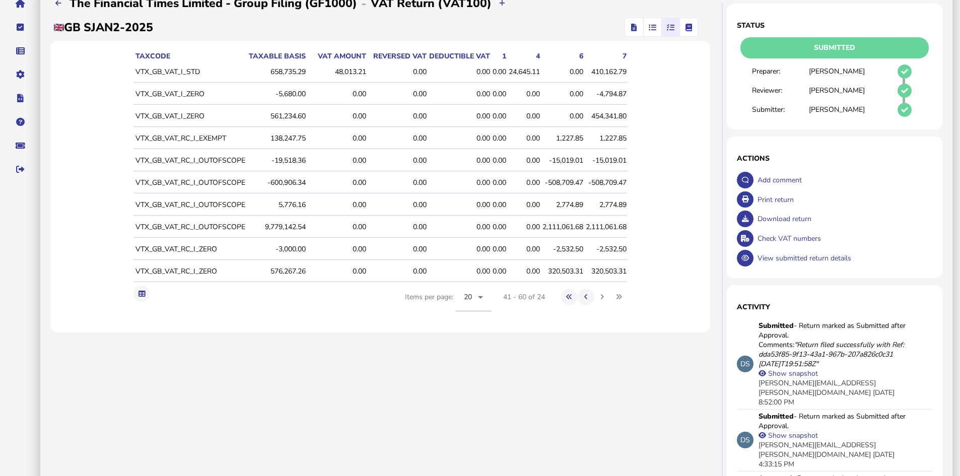
scroll to position [151, 0]
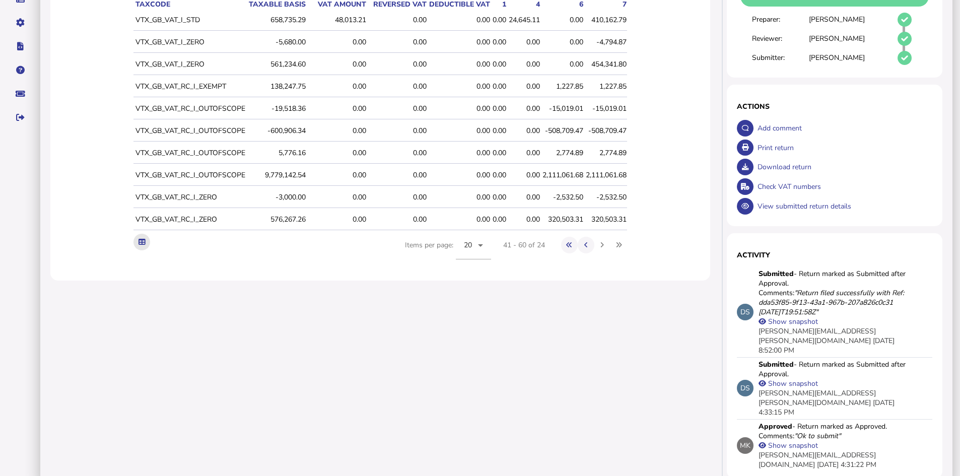
click at [139, 240] on icon at bounding box center [142, 242] width 7 height 7
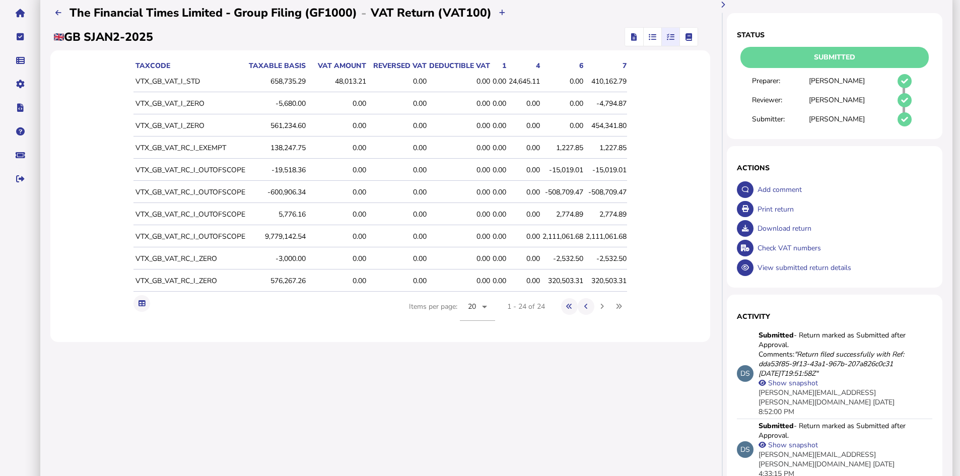
scroll to position [0, 0]
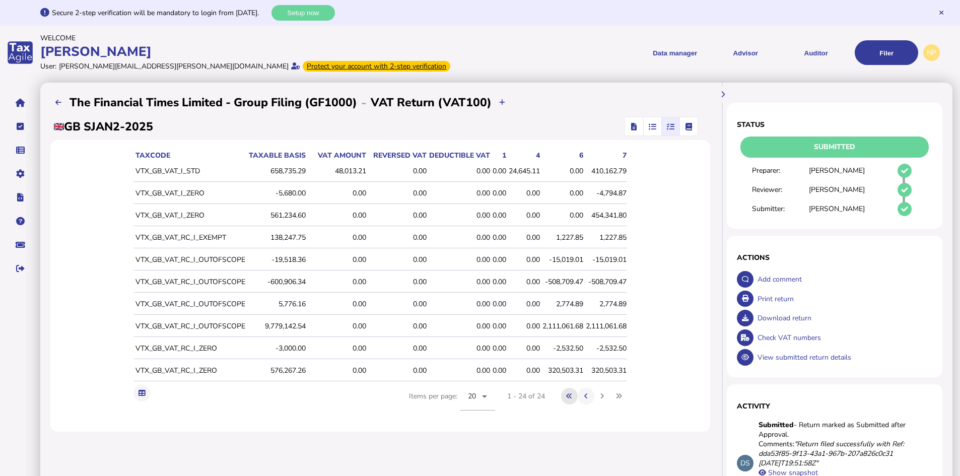
click at [572, 396] on icon at bounding box center [569, 396] width 6 height 7
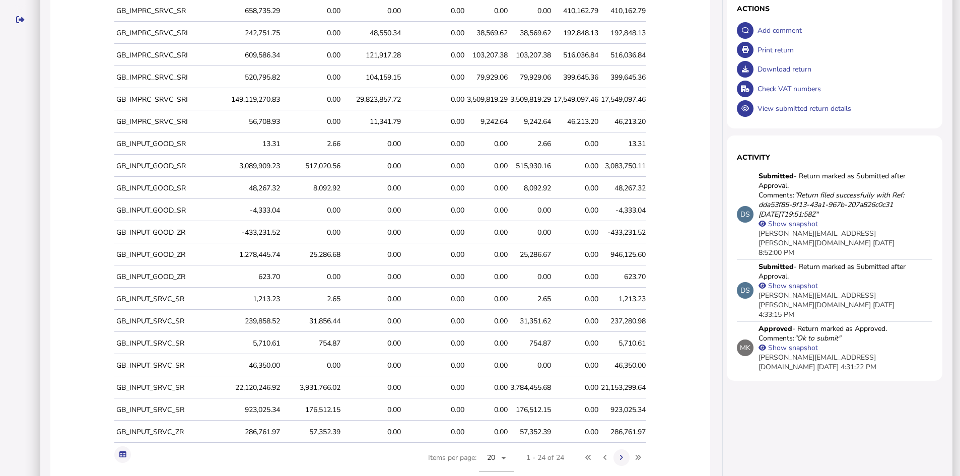
scroll to position [286, 0]
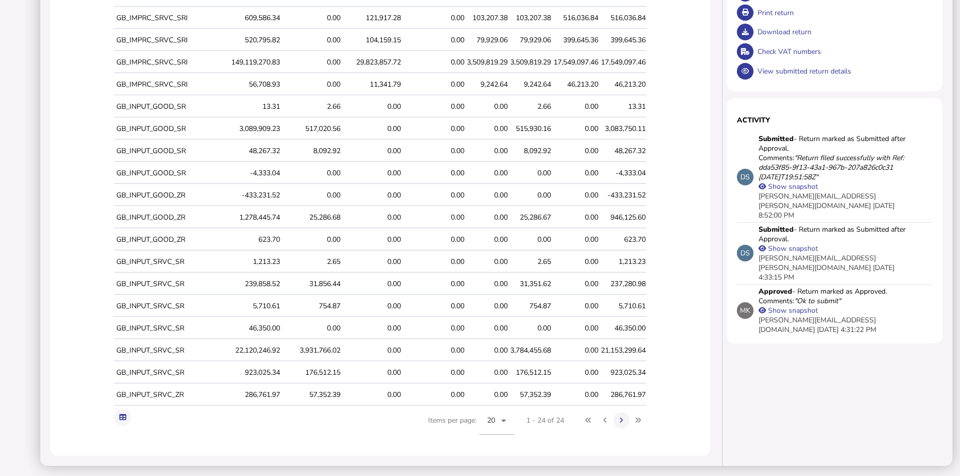
drag, startPoint x: 113, startPoint y: 154, endPoint x: 668, endPoint y: 398, distance: 606.2
click at [668, 398] on div "taxCode Taxable basis VAT amount Reversed VAT Deductible VAT 1 4 6 7 GB_DOMESTI…" at bounding box center [380, 155] width 660 height 602
copy thead
click at [623, 420] on icon at bounding box center [622, 420] width 4 height 7
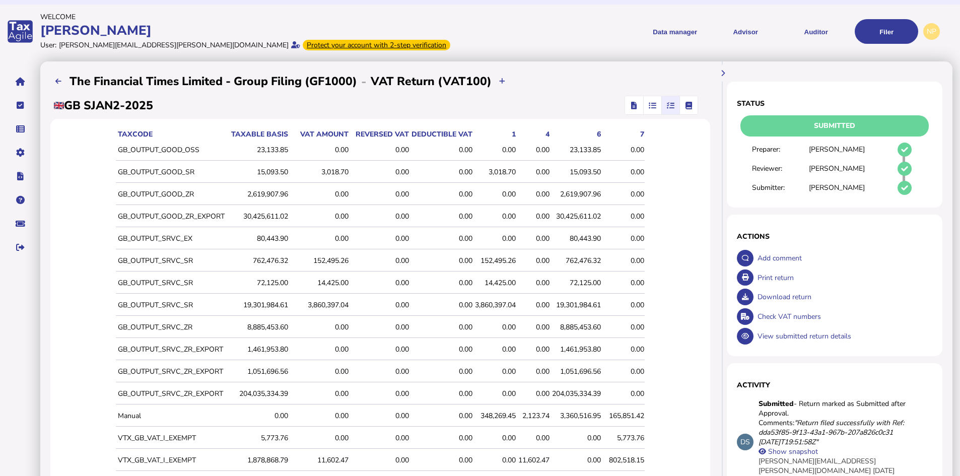
scroll to position [0, 0]
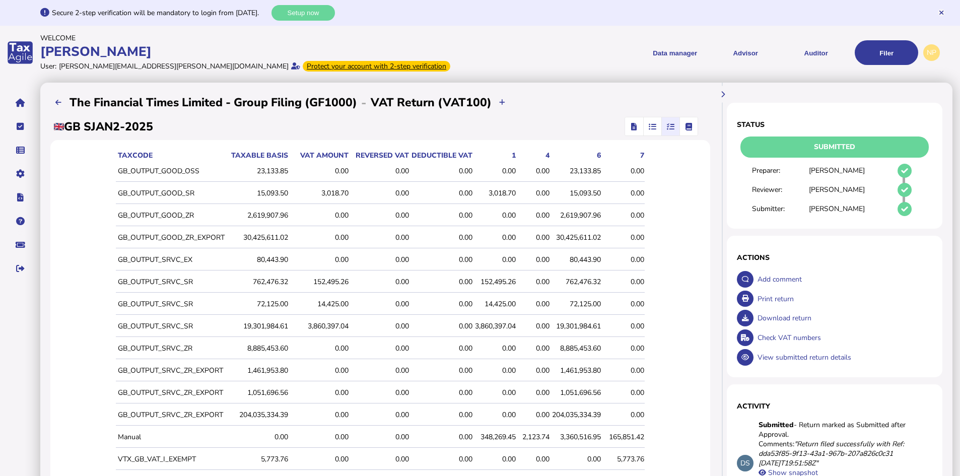
click at [120, 165] on td "GB_OUTPUT_GOOD_OSS" at bounding box center [172, 171] width 112 height 21
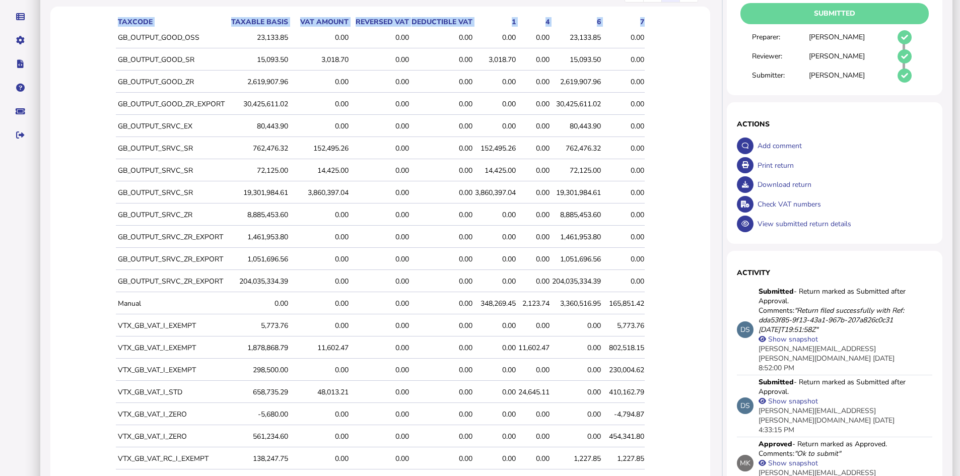
scroll to position [286, 0]
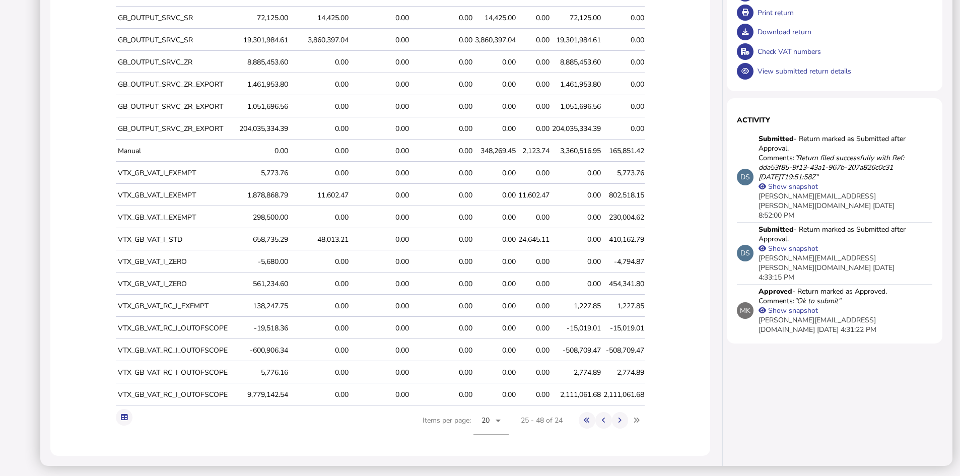
drag, startPoint x: 114, startPoint y: 169, endPoint x: 667, endPoint y: 392, distance: 596.2
click at [667, 392] on div "taxCode Taxable basis VAT amount Reversed VAT Deductible VAT 1 4 6 7 GB_OUTPUT_…" at bounding box center [380, 155] width 660 height 602
copy thead "taxCode Taxable basis VAT amount Reversed VAT Deductible VAT 1 4 6 7"
click at [622, 419] on icon at bounding box center [620, 420] width 4 height 7
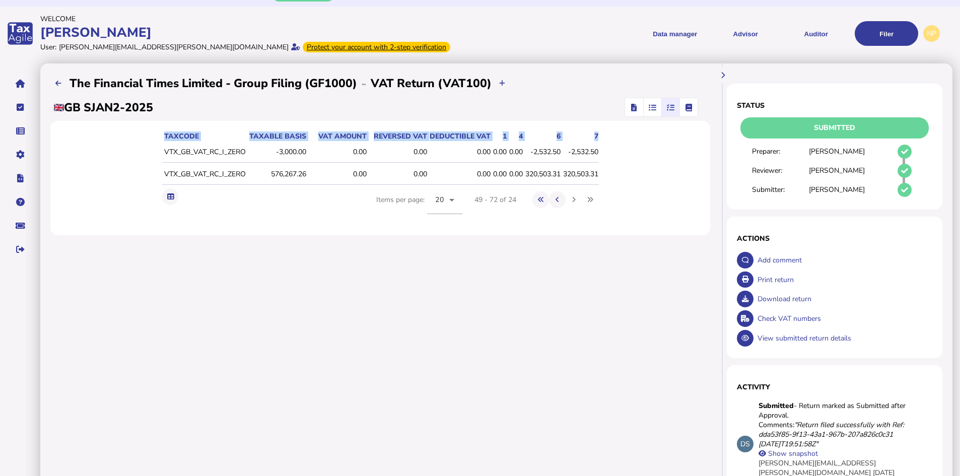
scroll to position [0, 0]
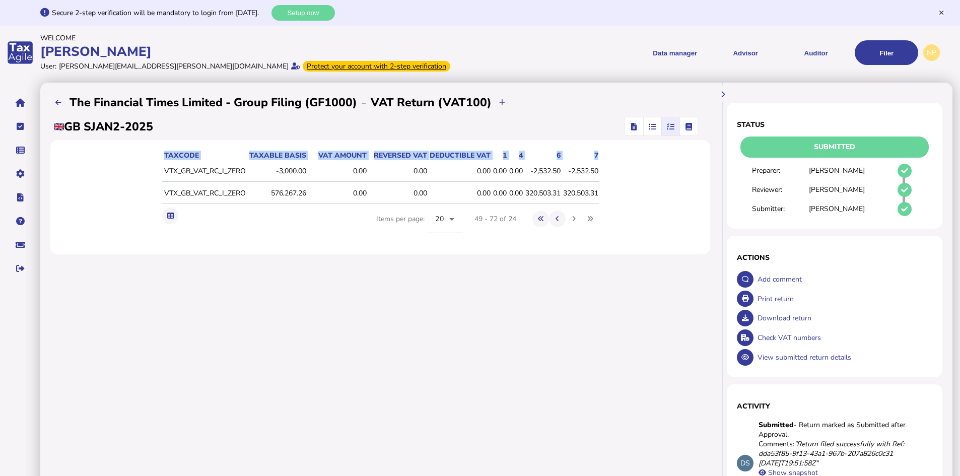
click at [167, 168] on td "VTX_GB_VAT_RC_I_ZERO" at bounding box center [204, 171] width 84 height 21
drag, startPoint x: 162, startPoint y: 168, endPoint x: 623, endPoint y: 184, distance: 461.3
click at [623, 184] on div "taxCode Taxable basis VAT amount Reversed VAT Deductible VAT 1 4 6 7 VTX_GB_VAT…" at bounding box center [380, 197] width 660 height 114
copy thead "taxCode Taxable basis VAT amount Reversed VAT Deductible VAT 1 4 6 7"
